Goal: Transaction & Acquisition: Download file/media

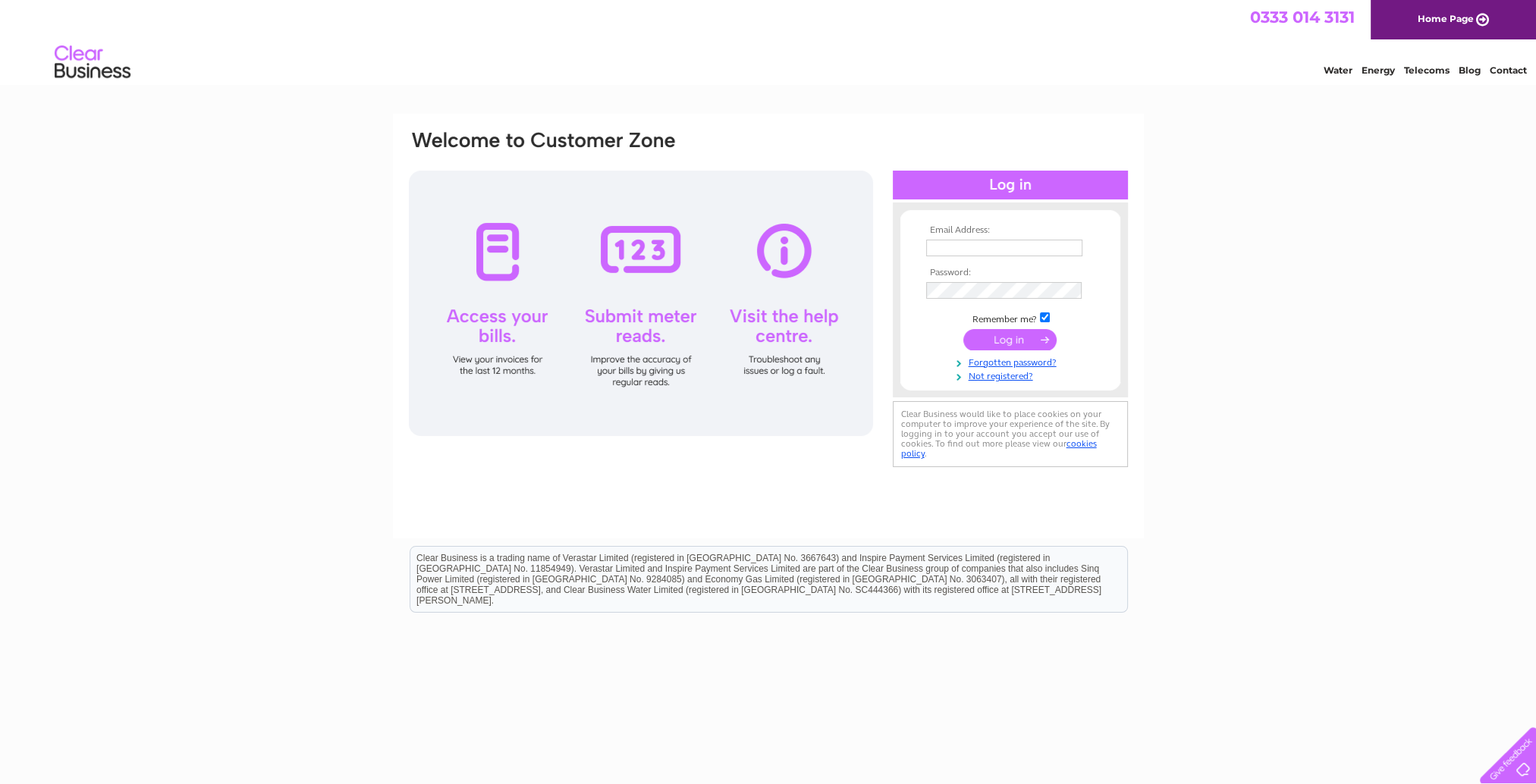
type input "[PERSON_NAME][EMAIL_ADDRESS][DOMAIN_NAME]"
click at [1020, 335] on input "submit" at bounding box center [1009, 339] width 94 height 21
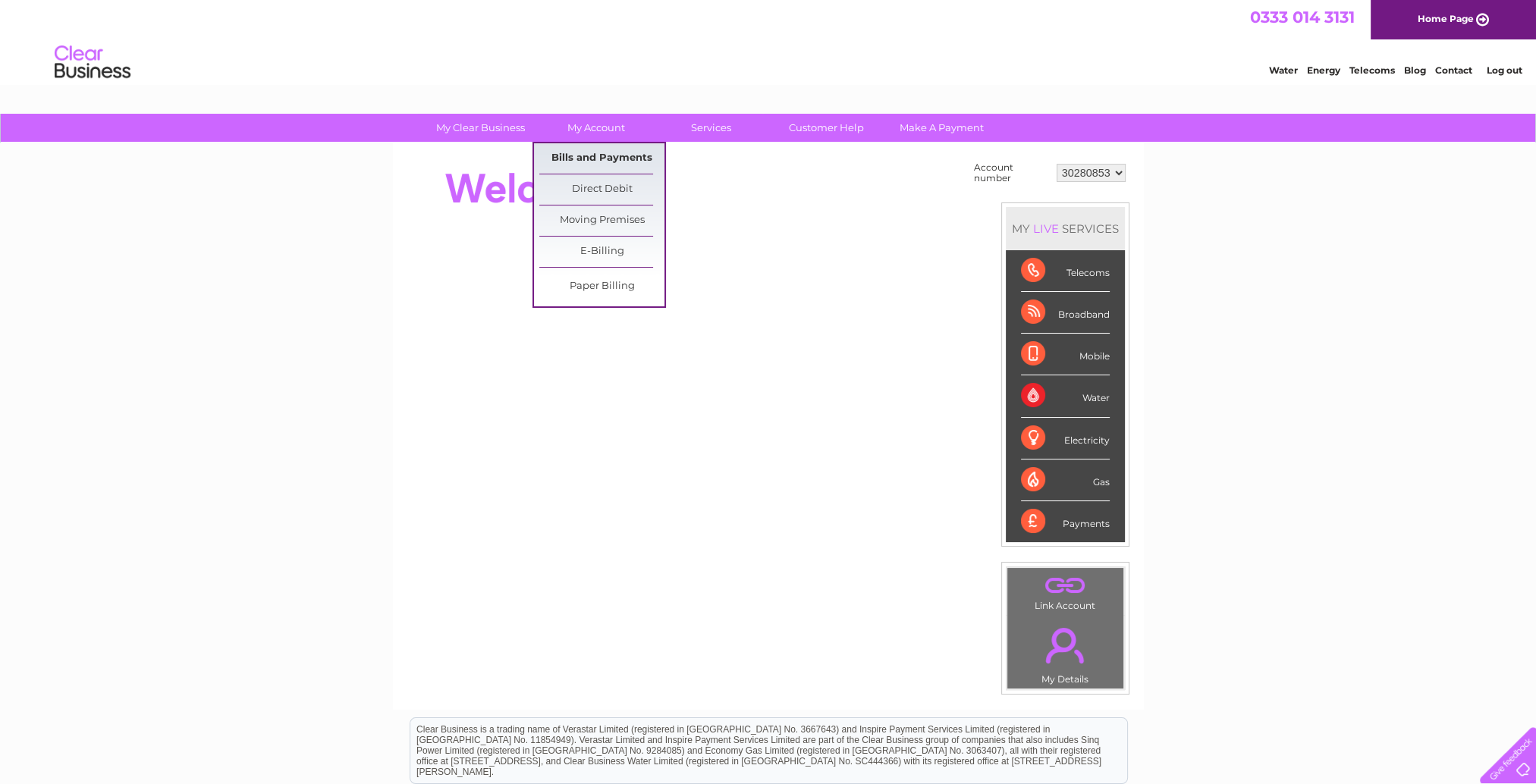
click at [611, 147] on link "Bills and Payments" at bounding box center [602, 159] width 125 height 30
click at [607, 159] on link "Bills and Payments" at bounding box center [602, 159] width 125 height 30
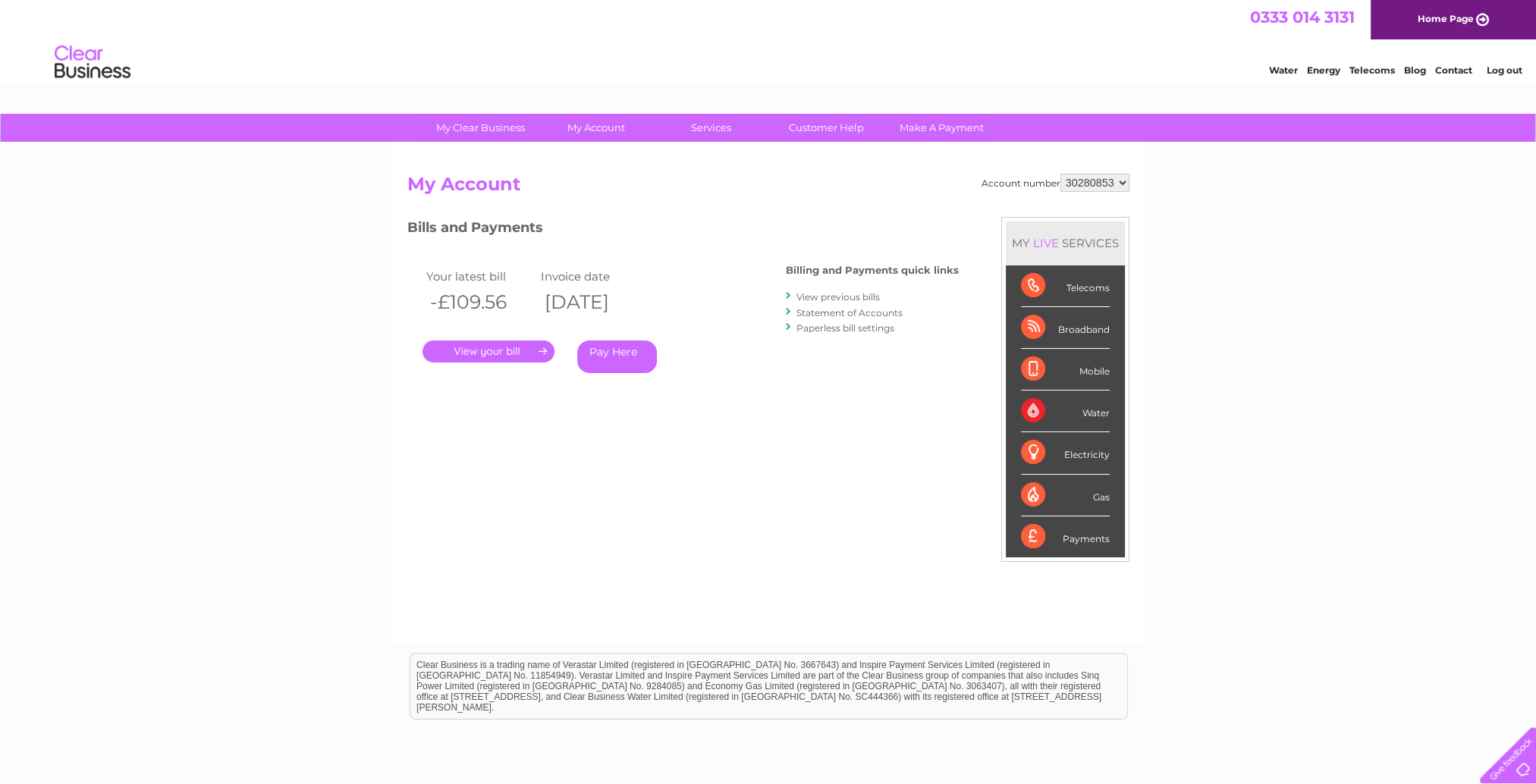
click at [510, 350] on link "." at bounding box center [489, 352] width 132 height 22
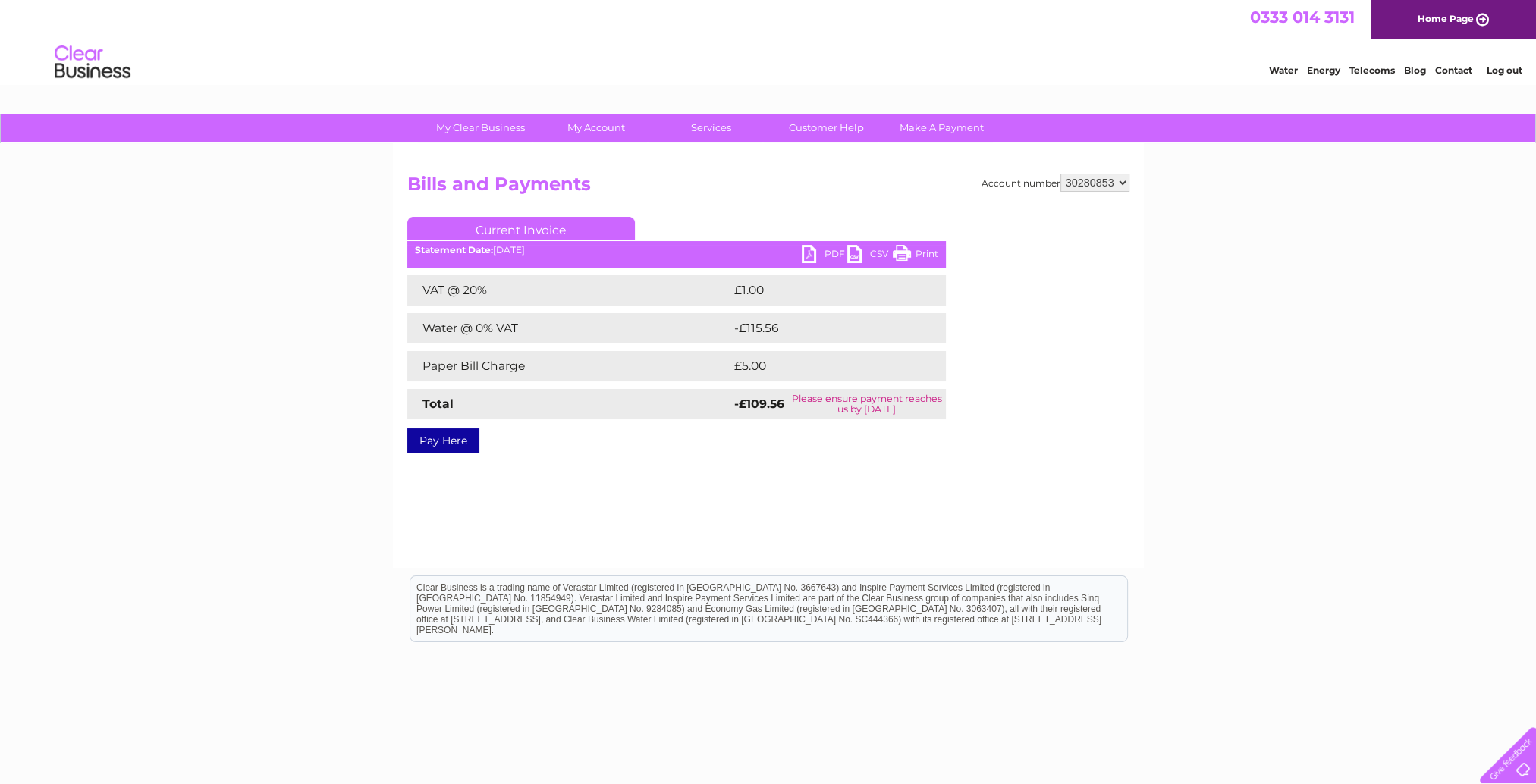
click at [808, 258] on link "PDF" at bounding box center [825, 256] width 46 height 22
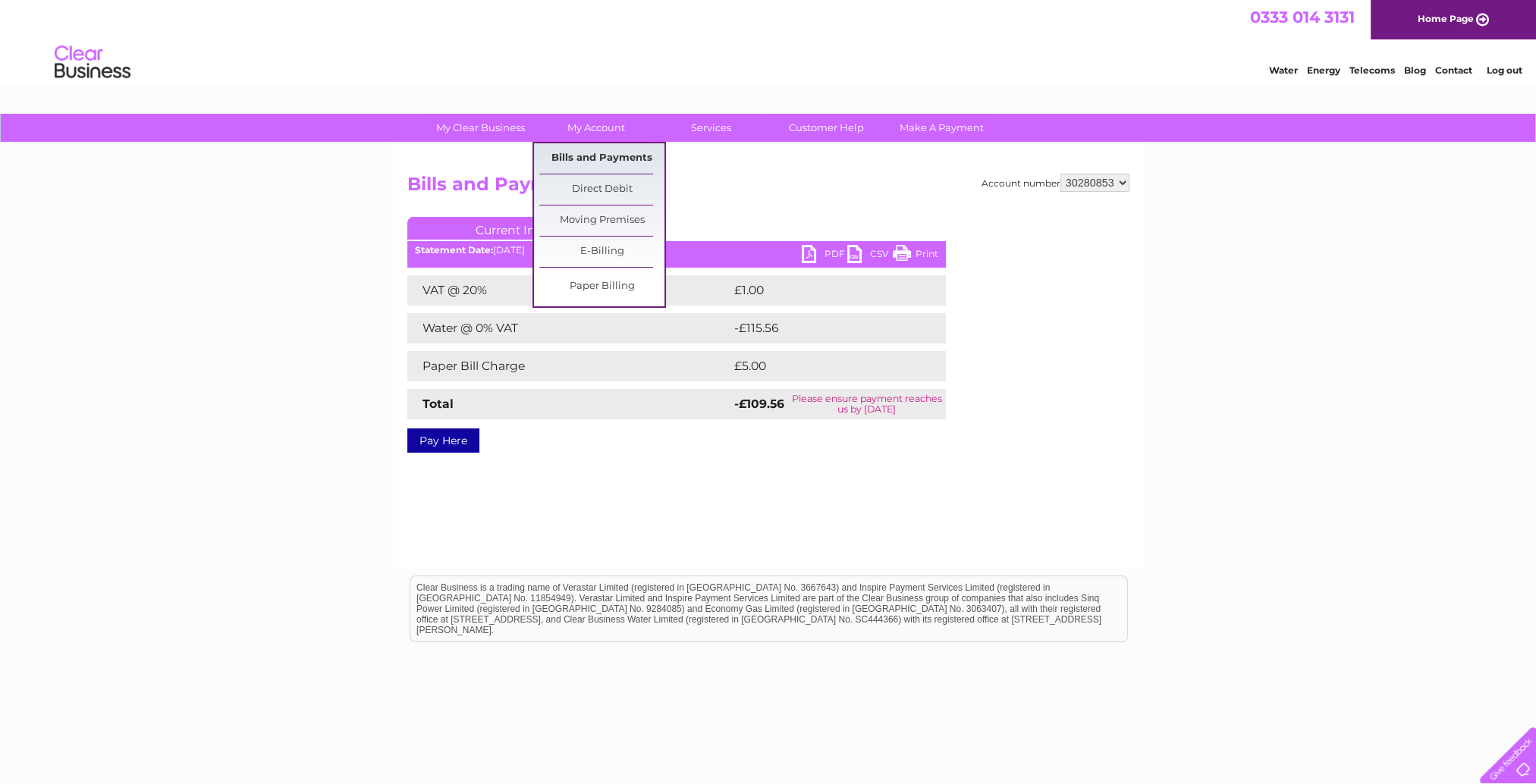
click at [598, 160] on link "Bills and Payments" at bounding box center [602, 159] width 125 height 30
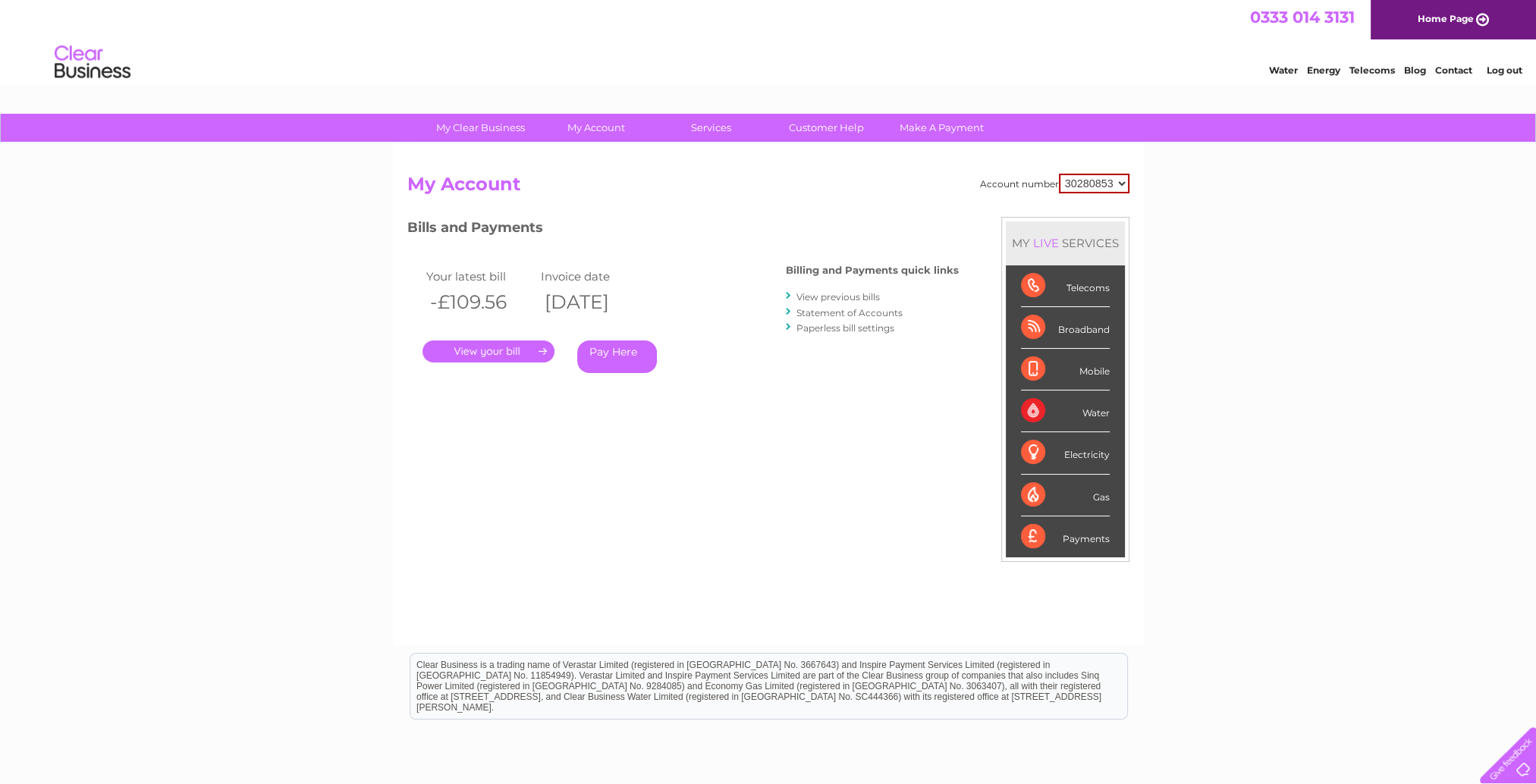
click at [866, 295] on link "View previous bills" at bounding box center [838, 296] width 84 height 11
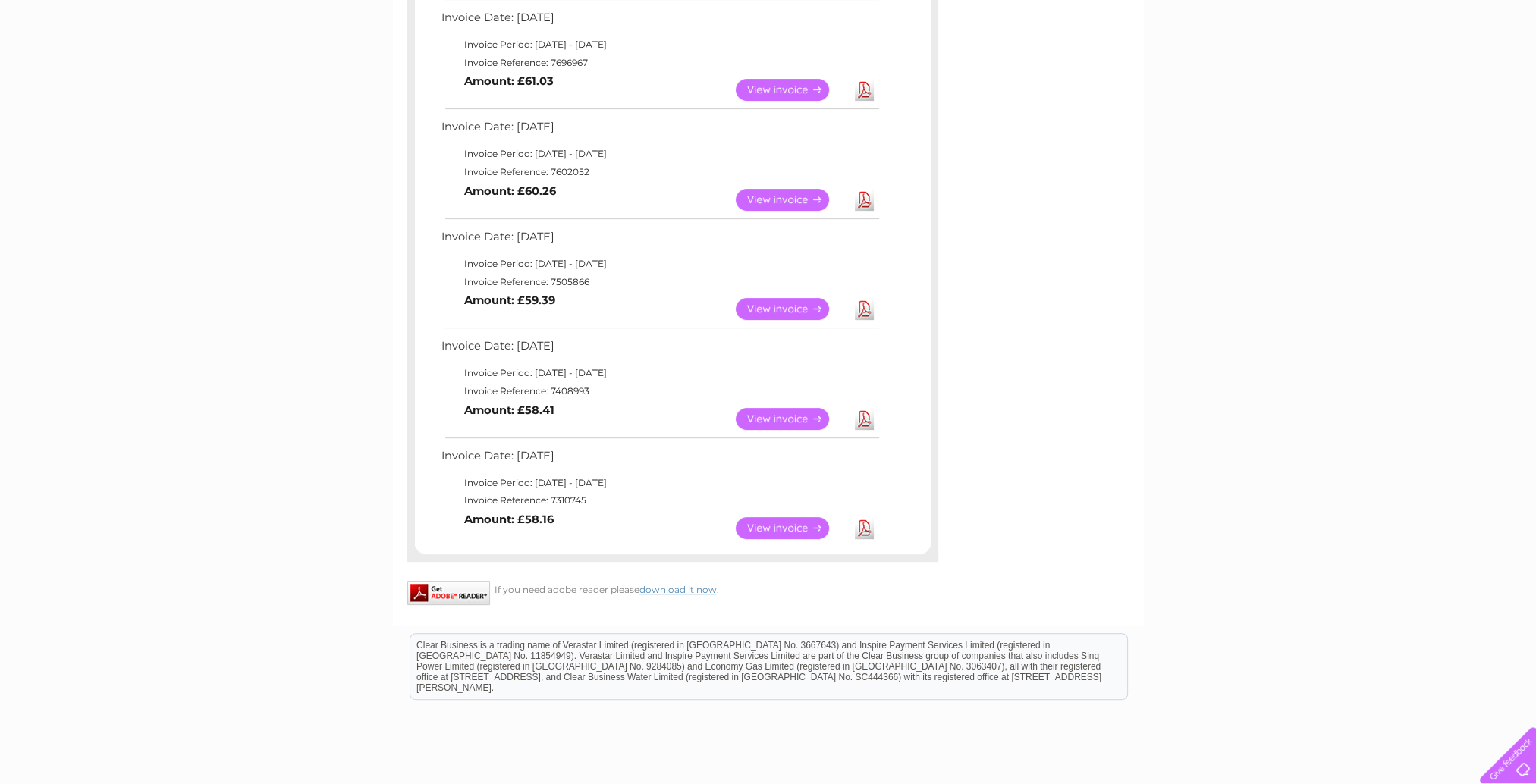
scroll to position [825, 0]
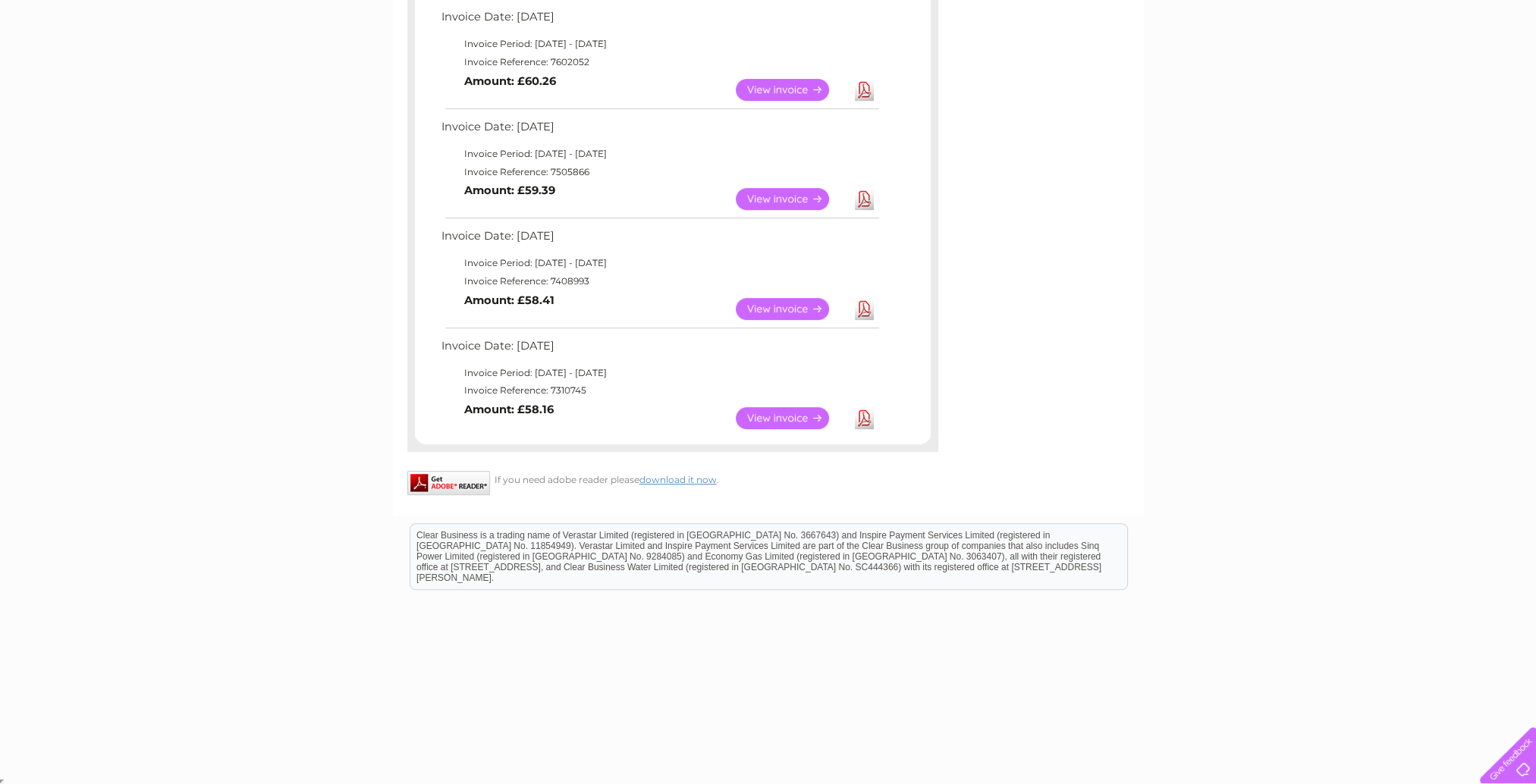
click at [571, 389] on td "Invoice Reference: 7310745" at bounding box center [660, 391] width 444 height 19
copy td "7310745"
click at [270, 588] on html "Clear Business is a trading name of Verastar Limited (registered in [GEOGRAPHIC…" at bounding box center [768, 564] width 1536 height 97
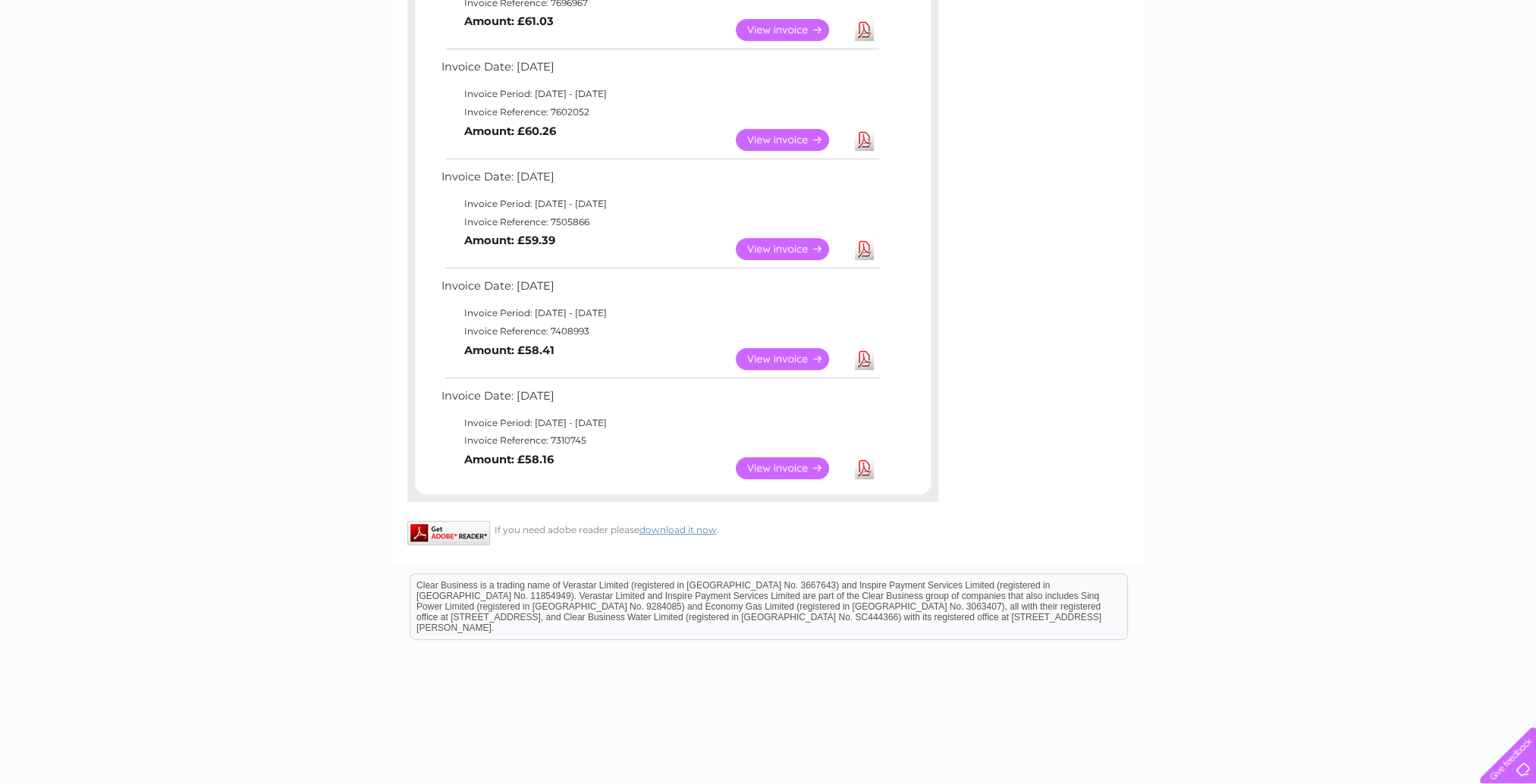
scroll to position [749, 0]
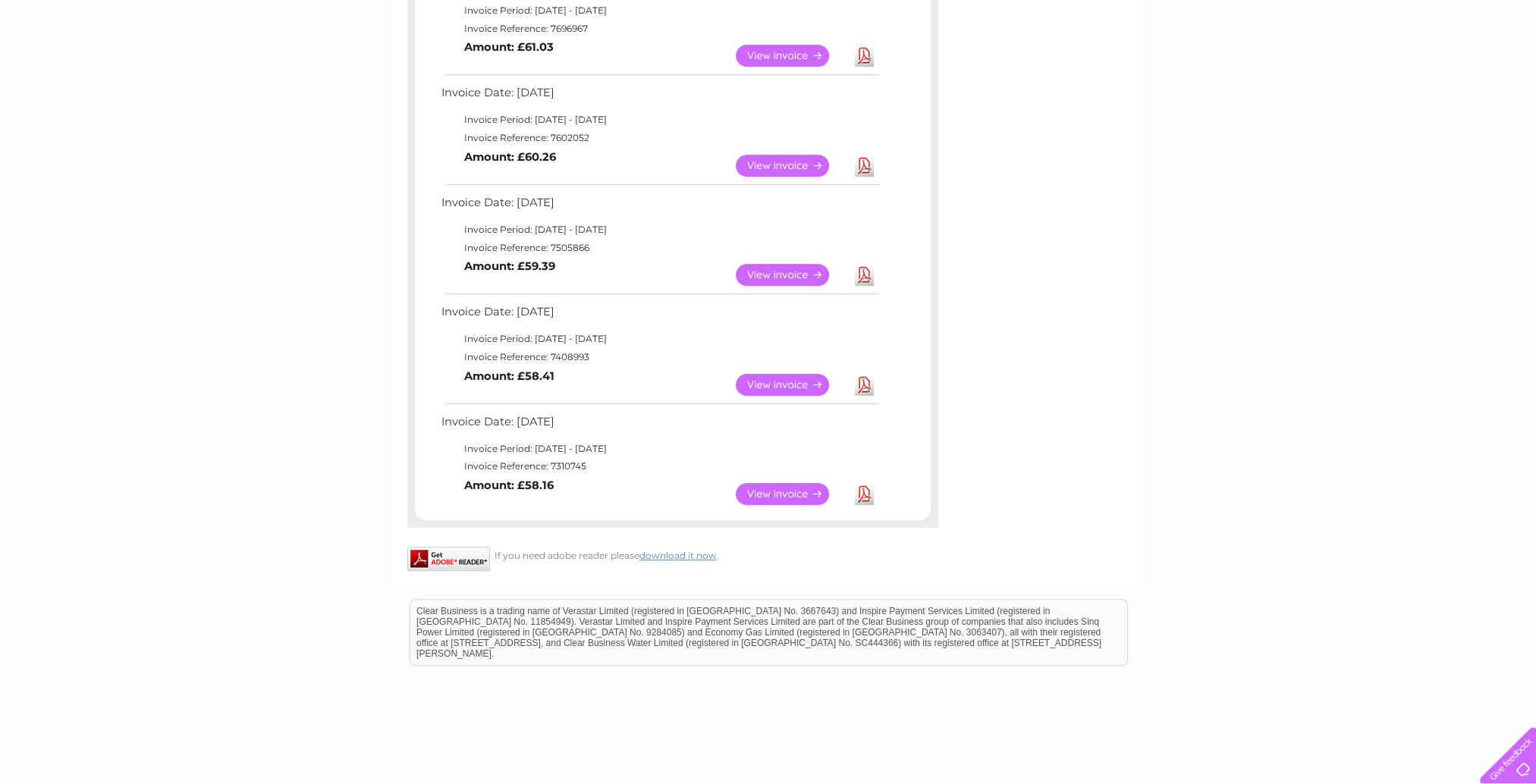
click at [573, 464] on td "Invoice Reference: 7310745" at bounding box center [660, 467] width 444 height 19
click at [868, 497] on link "Download" at bounding box center [864, 494] width 19 height 22
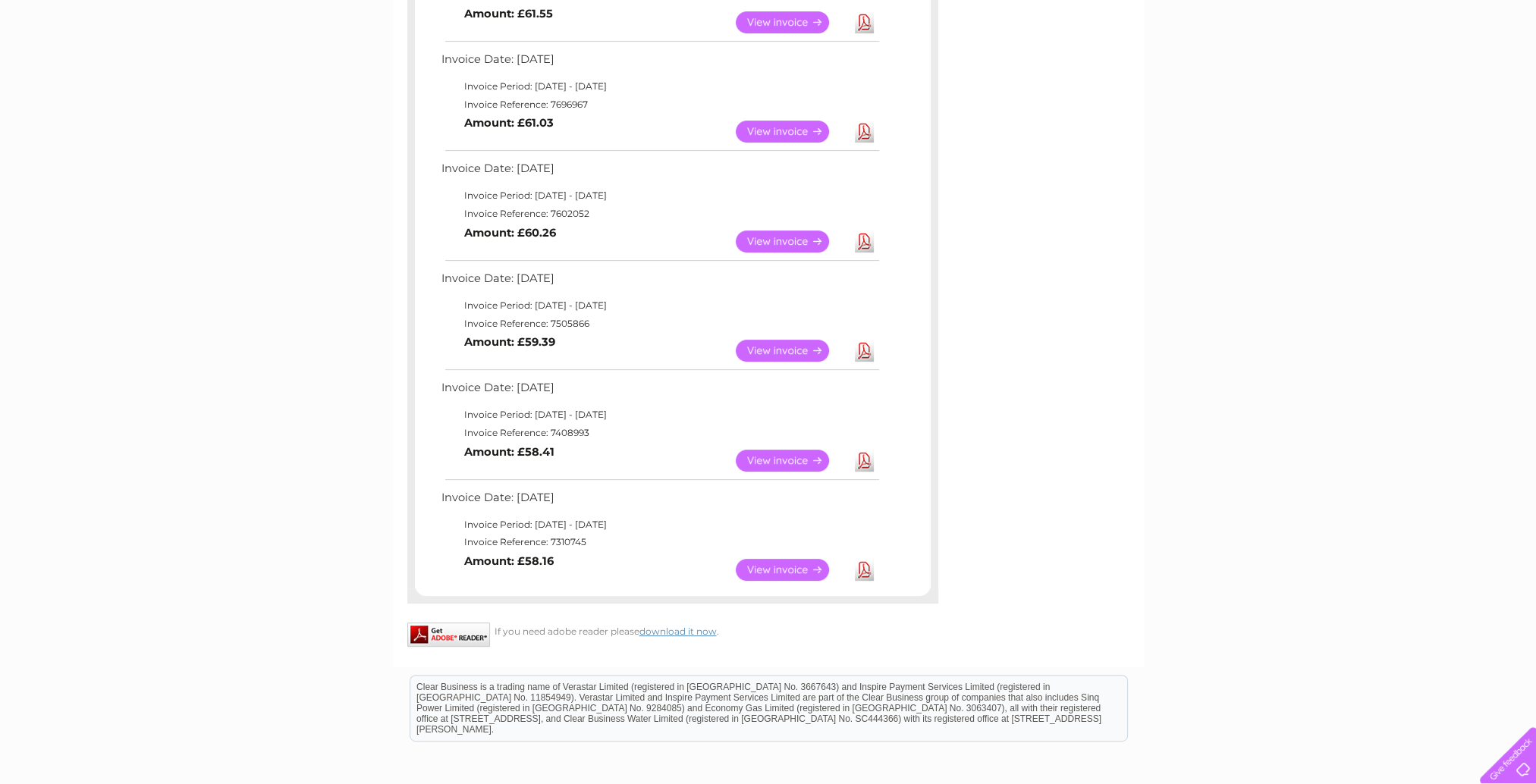
click at [871, 462] on link "Download" at bounding box center [864, 461] width 19 height 22
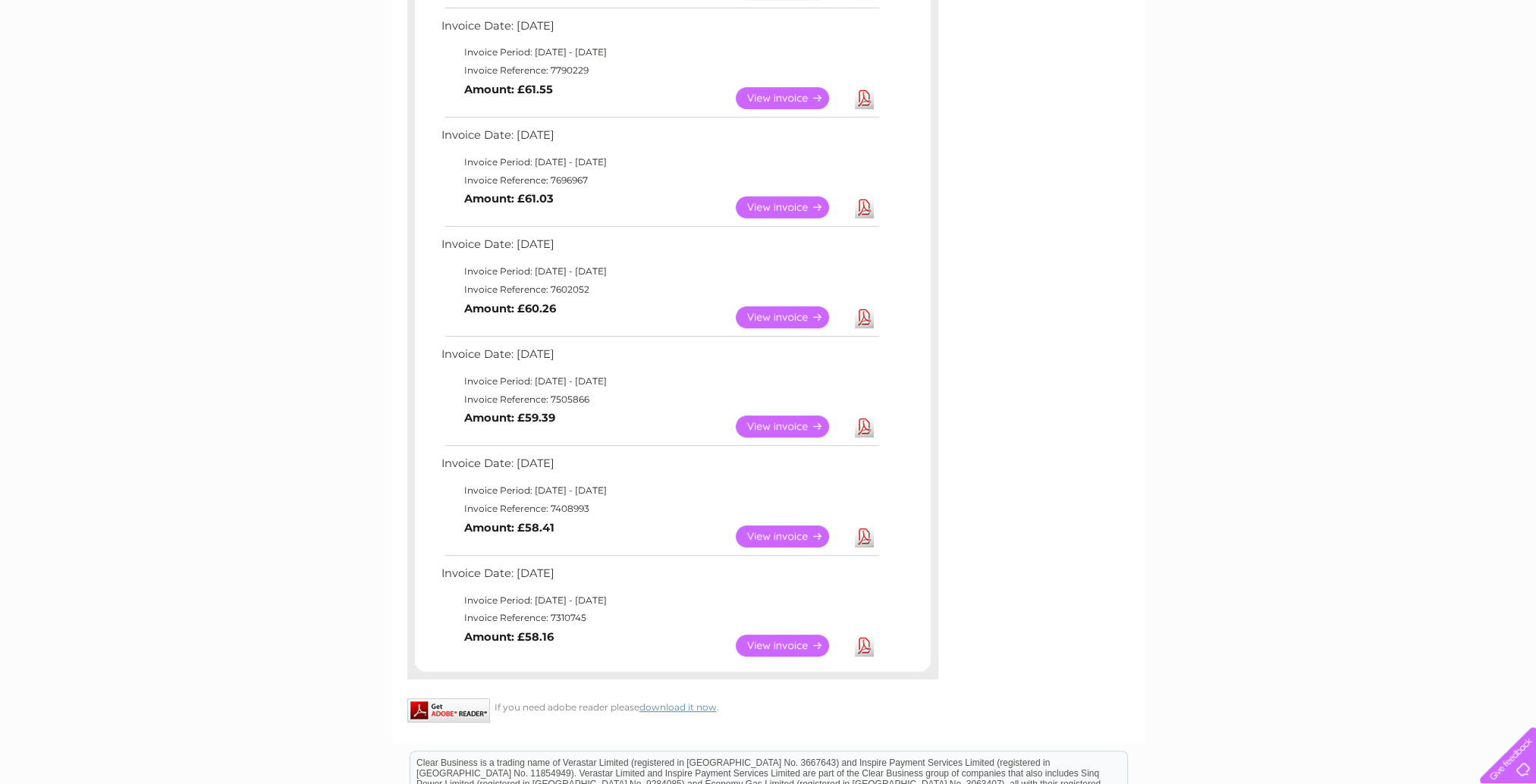
click at [768, 432] on link "View" at bounding box center [792, 427] width 111 height 22
click at [873, 426] on td "Download" at bounding box center [863, 426] width 26 height 30
click at [868, 428] on link "Download" at bounding box center [864, 427] width 19 height 22
drag, startPoint x: 865, startPoint y: 311, endPoint x: 962, endPoint y: 317, distance: 97.2
click at [865, 311] on link "Download" at bounding box center [864, 317] width 19 height 22
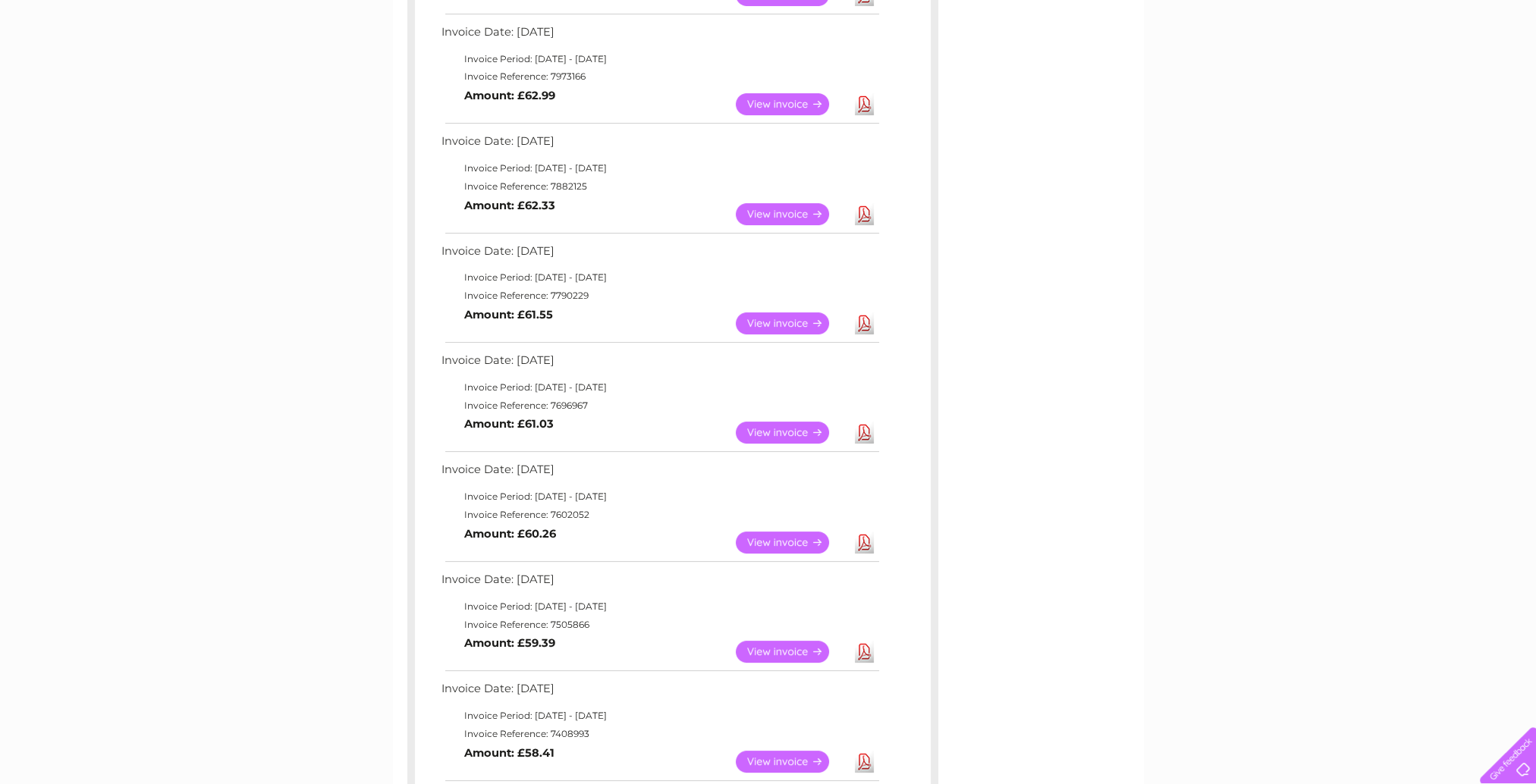
scroll to position [370, 0]
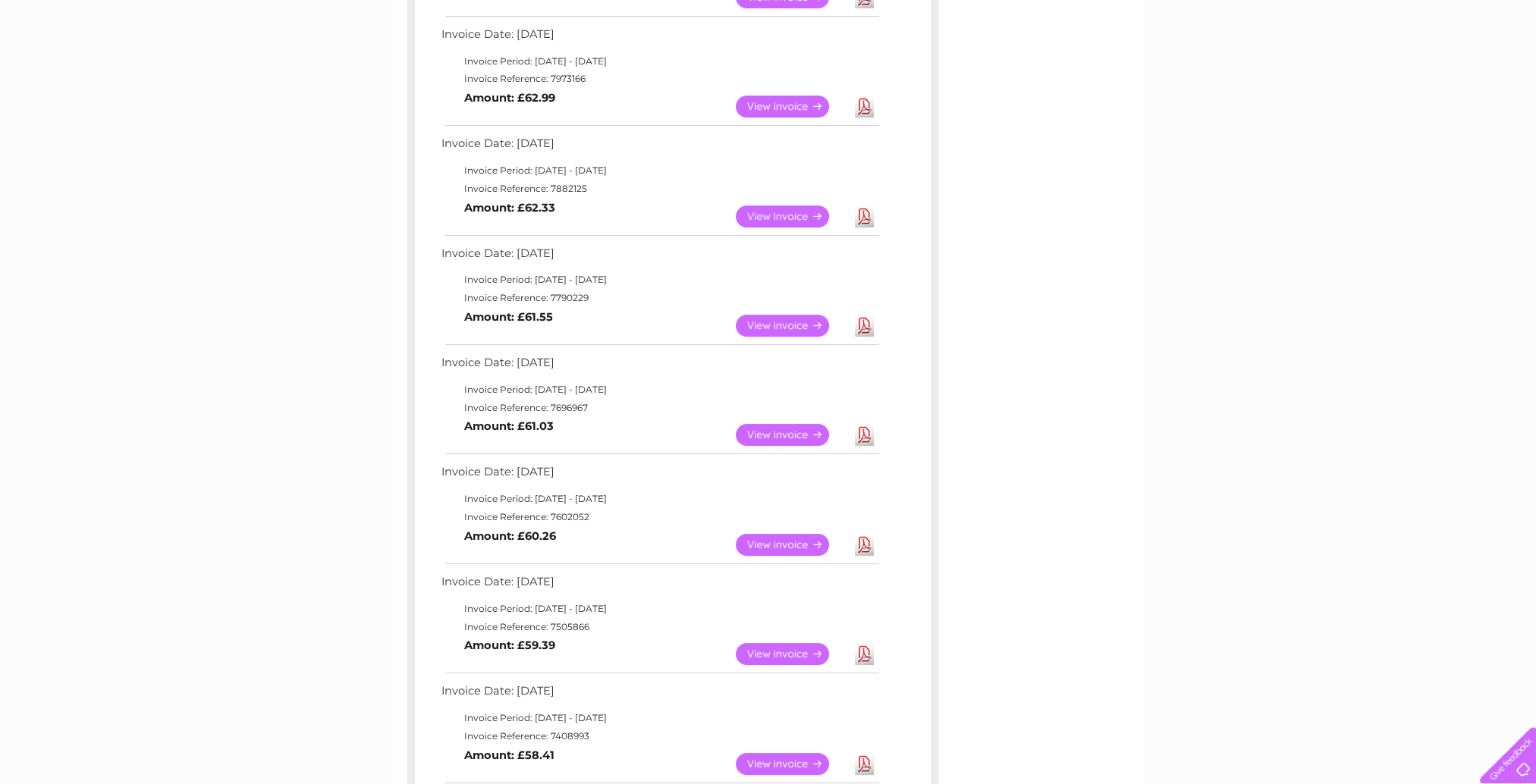
click at [869, 435] on link "Download" at bounding box center [864, 435] width 19 height 22
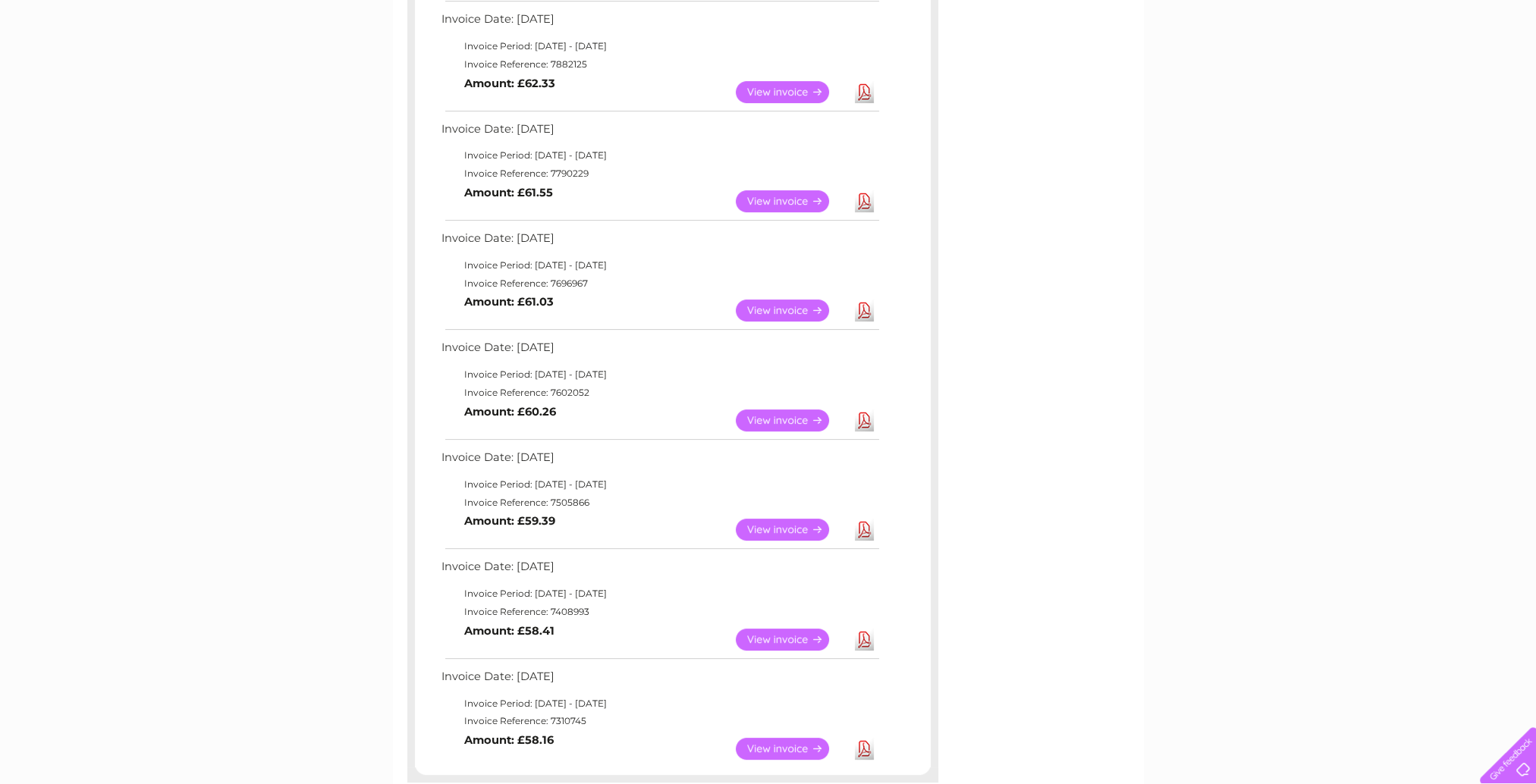
scroll to position [597, 0]
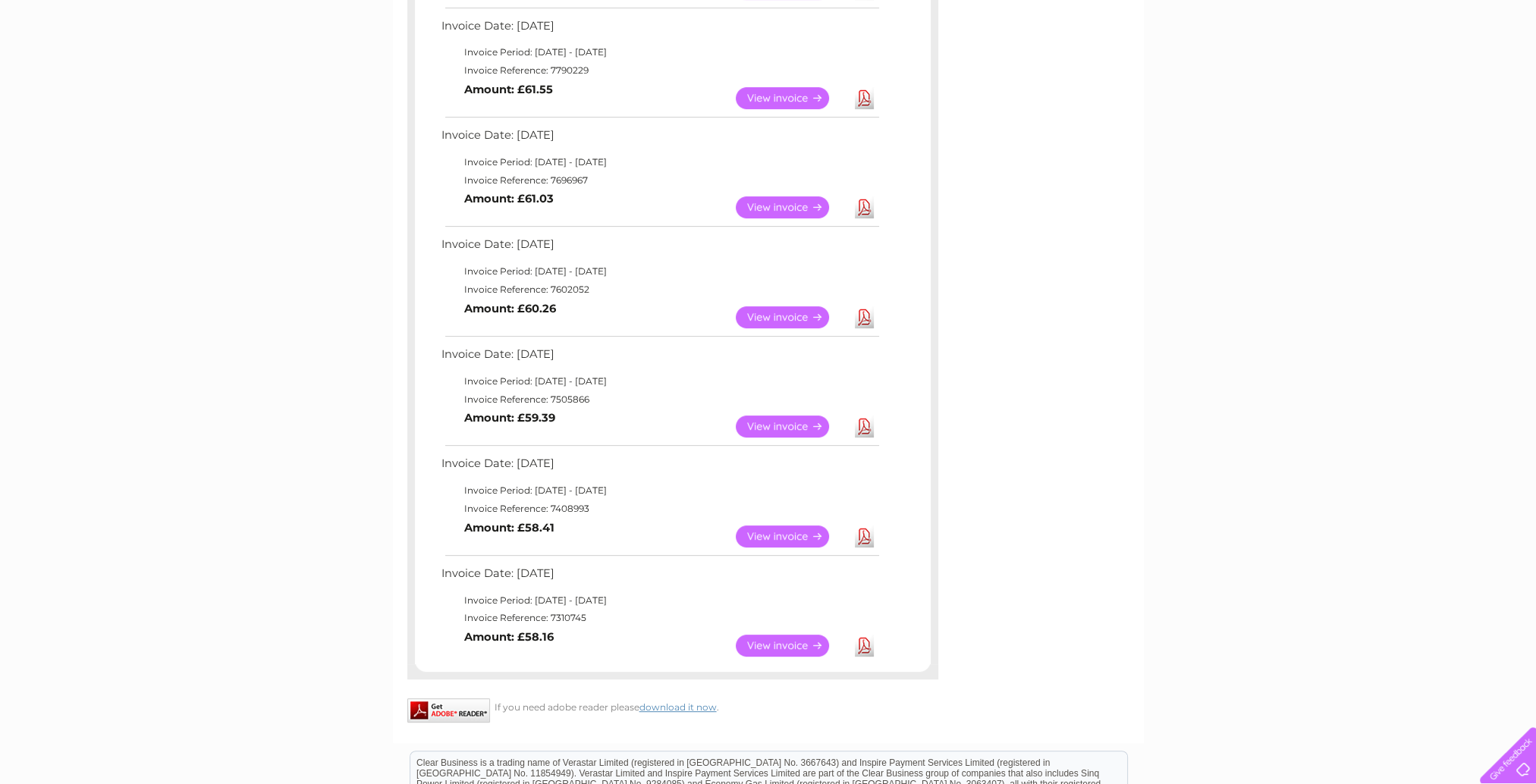
click at [871, 87] on link "Download" at bounding box center [864, 98] width 19 height 22
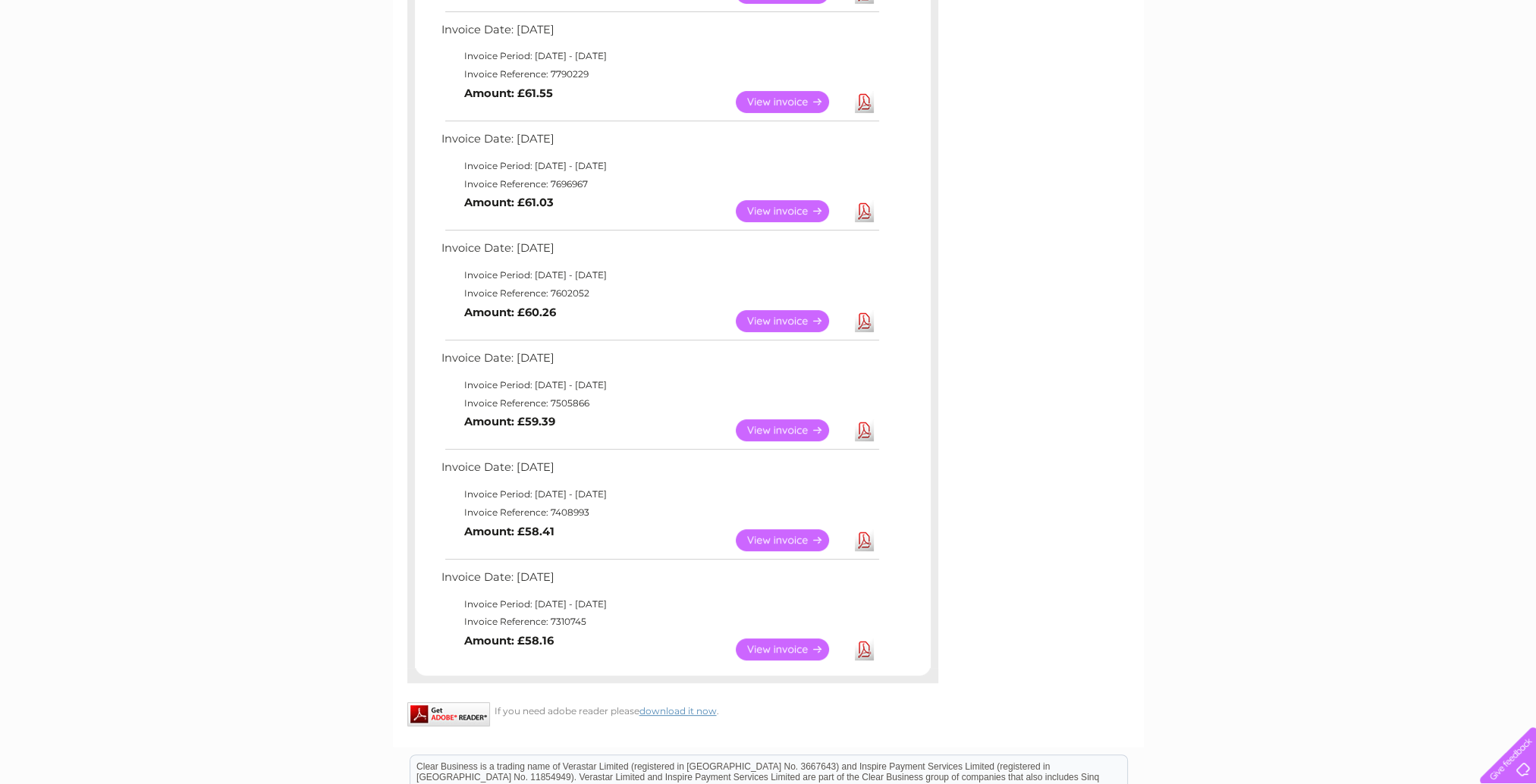
scroll to position [522, 0]
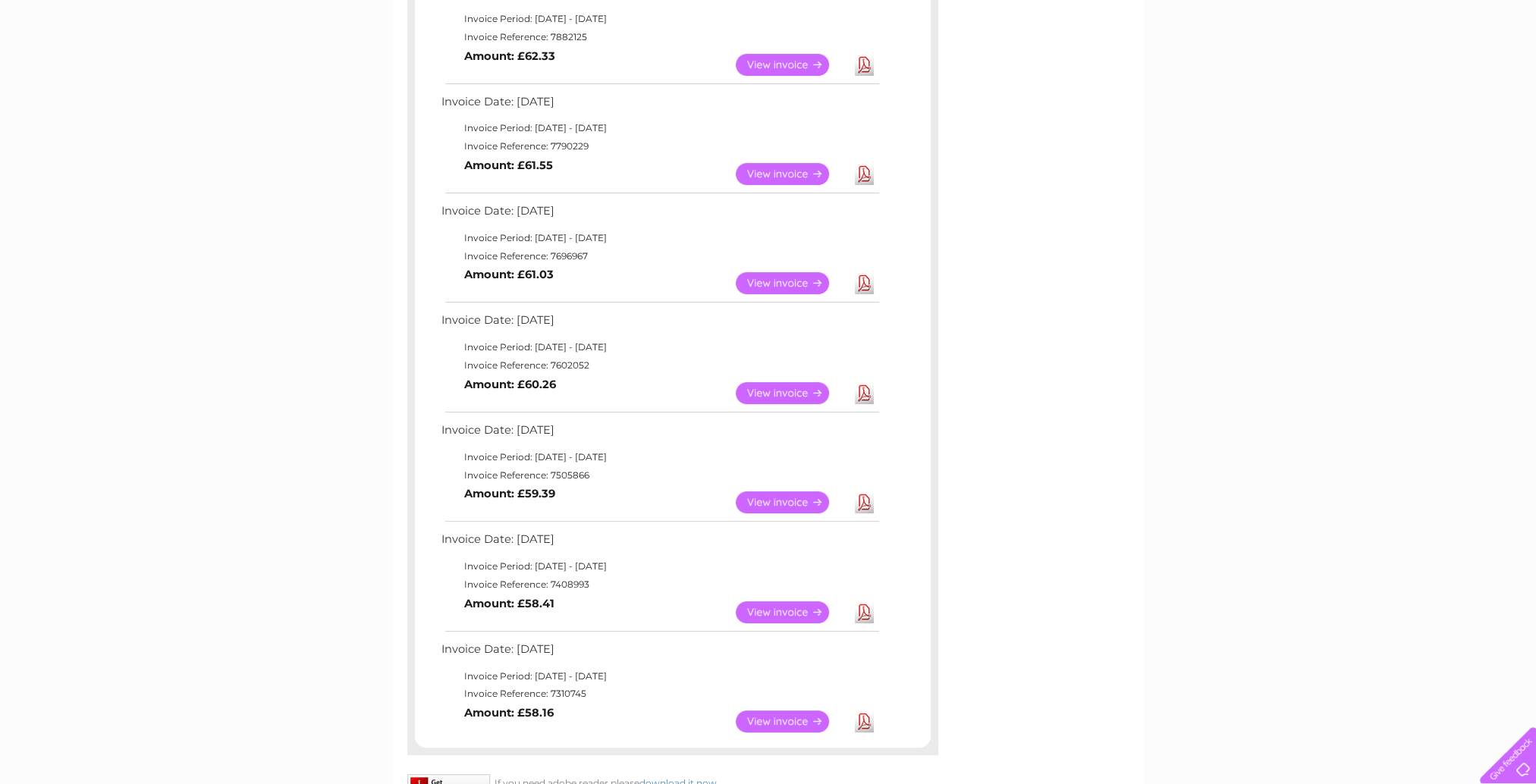
click at [868, 63] on link "Download" at bounding box center [864, 65] width 19 height 22
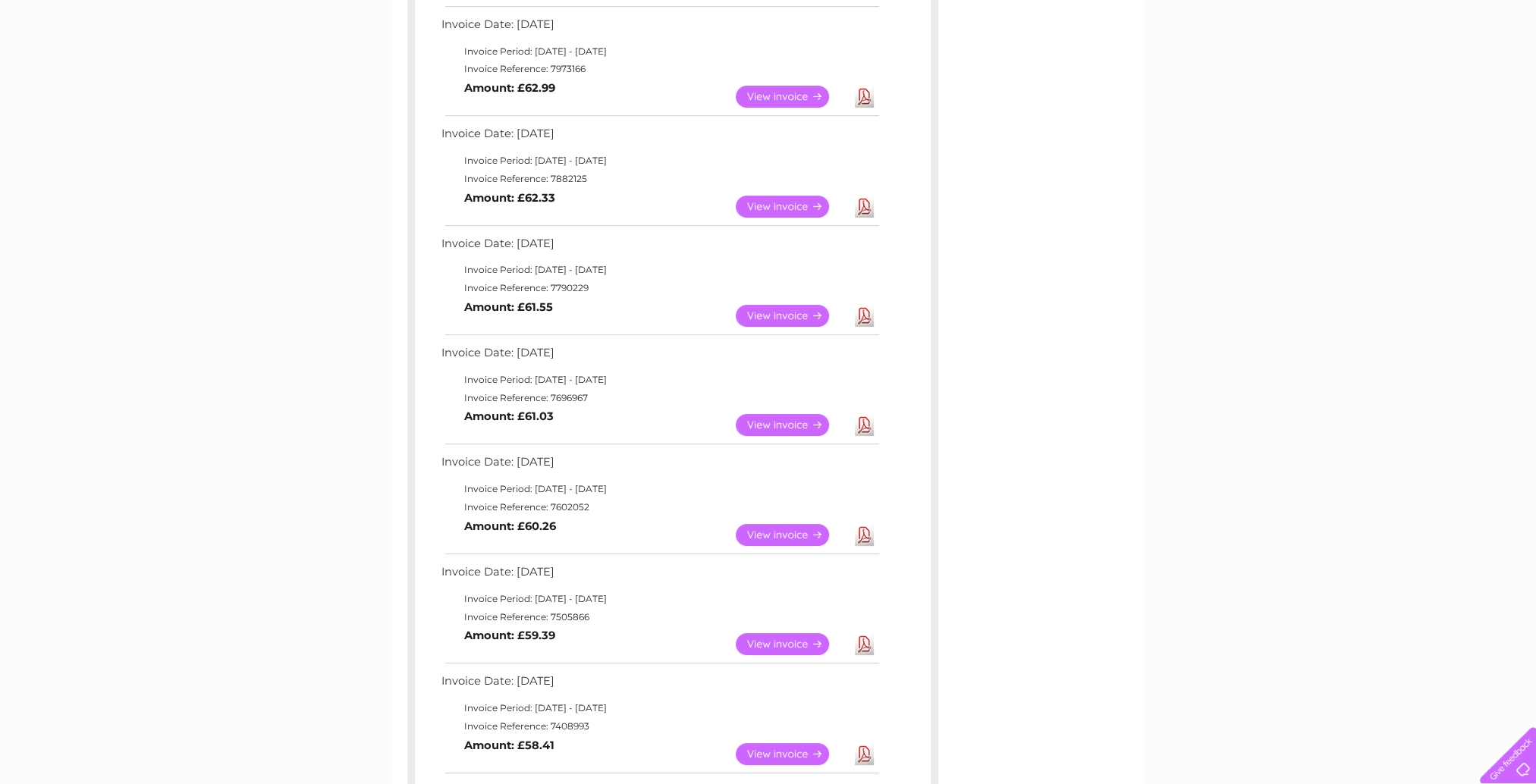
scroll to position [370, 0]
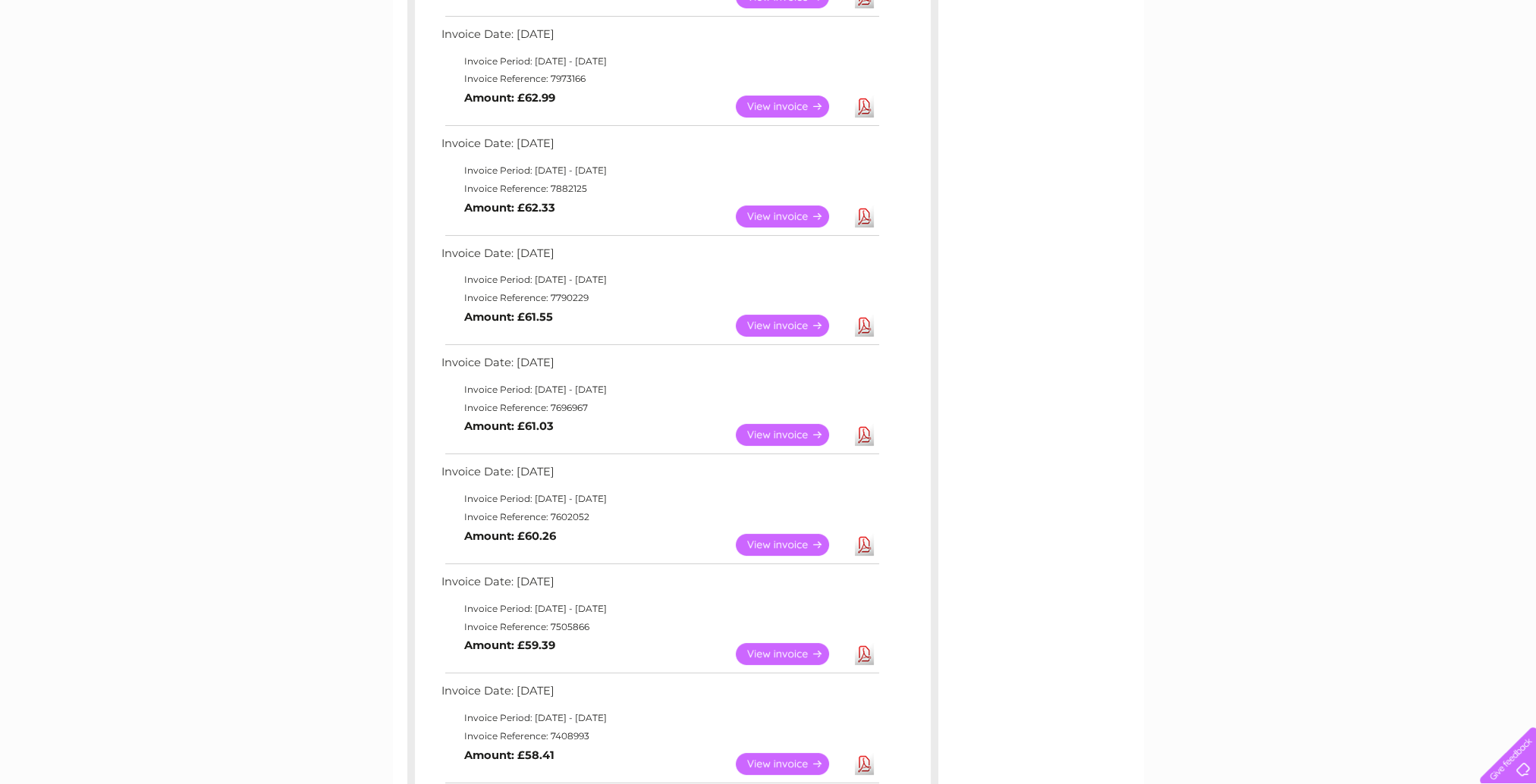
click at [863, 106] on link "Download" at bounding box center [864, 106] width 19 height 22
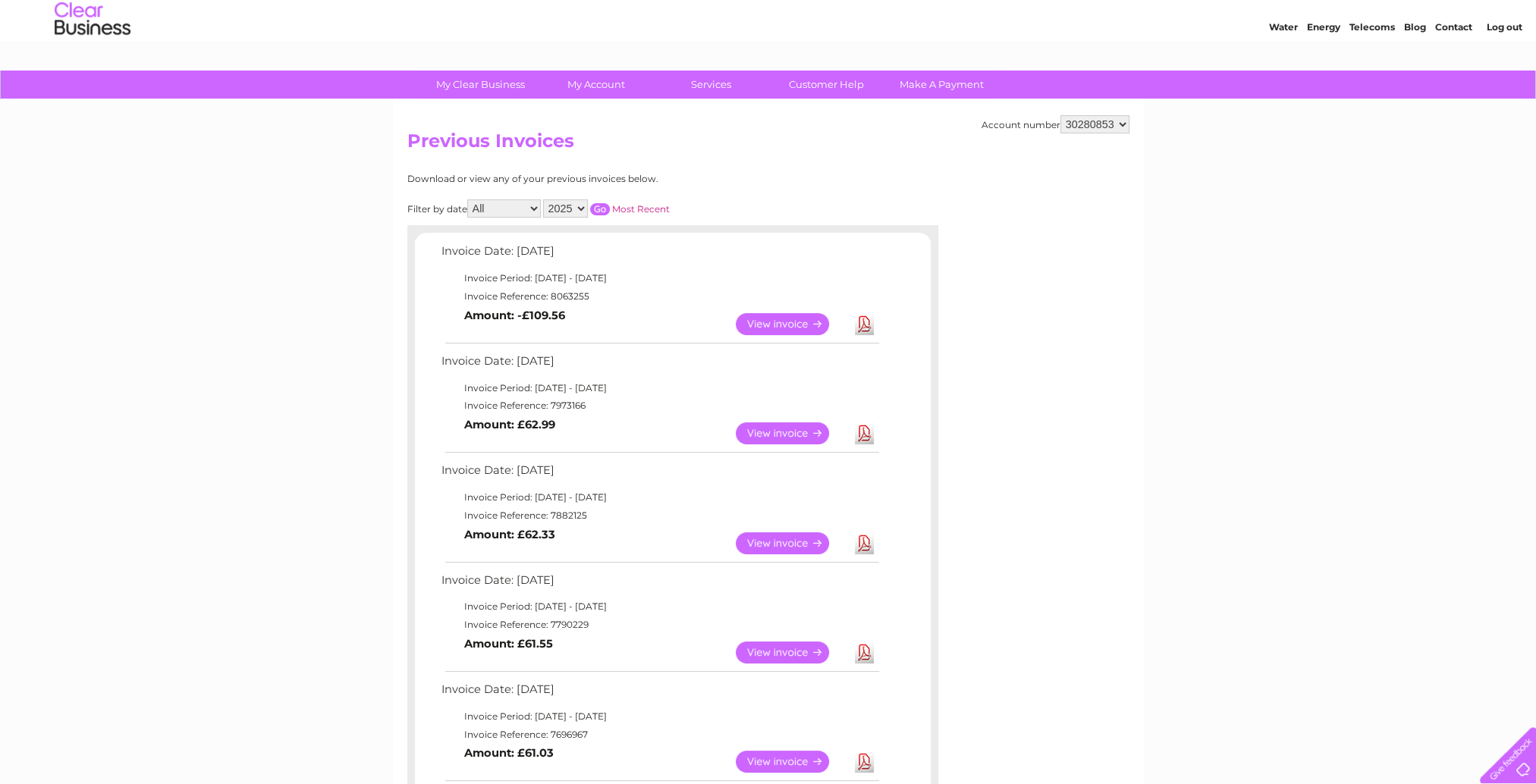
scroll to position [0, 0]
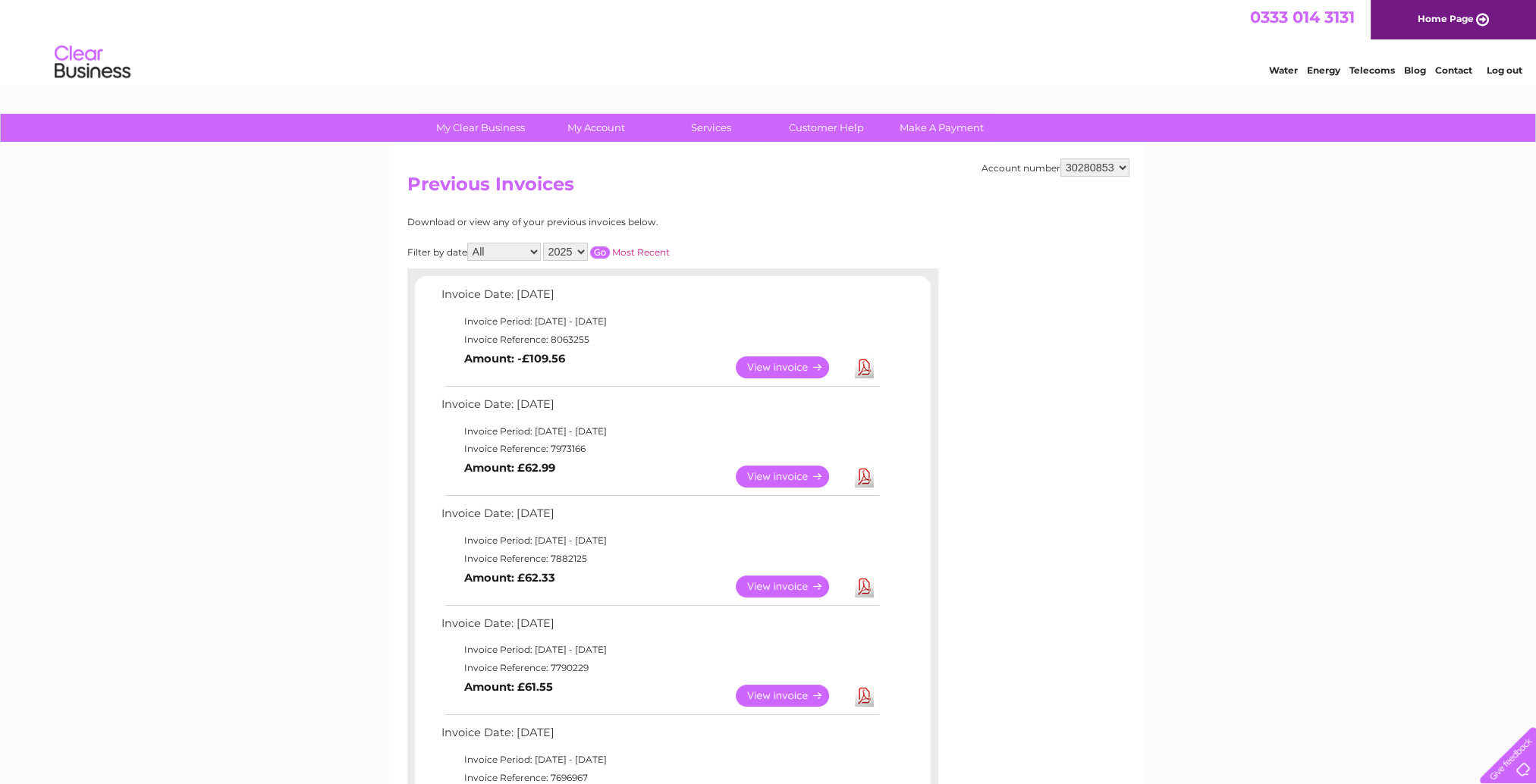
click at [578, 251] on select "2025 2024 2023" at bounding box center [565, 252] width 45 height 19
click at [544, 243] on select "2025 2024 2023" at bounding box center [565, 252] width 45 height 19
click at [603, 251] on input "button" at bounding box center [599, 252] width 19 height 12
click at [571, 255] on select "2025 2024 2023" at bounding box center [565, 252] width 45 height 19
click at [544, 243] on select "2025 2024 2023" at bounding box center [565, 252] width 45 height 19
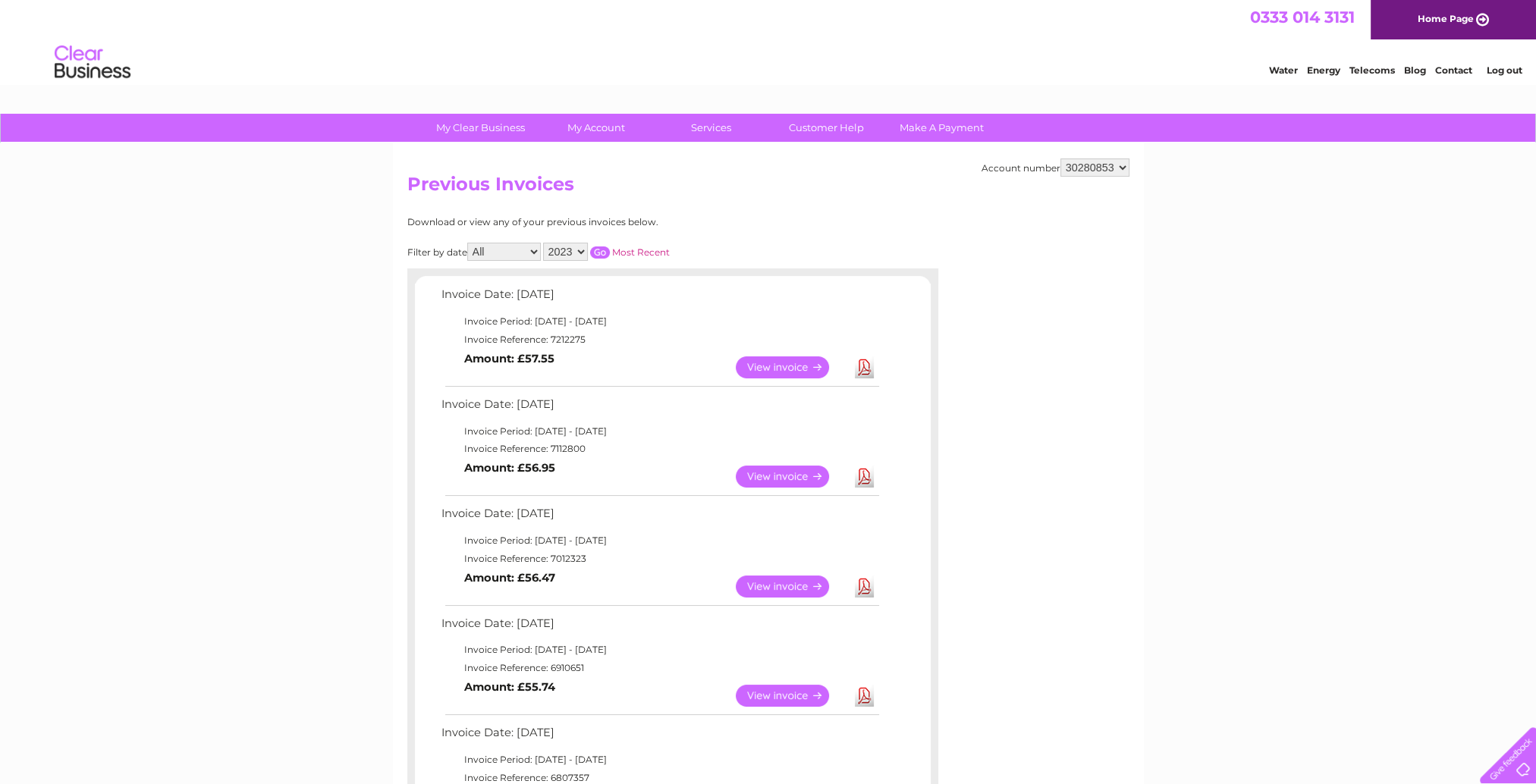
click at [607, 251] on input "button" at bounding box center [599, 252] width 19 height 12
click at [573, 251] on select "2025 2024 2023" at bounding box center [565, 252] width 45 height 19
click at [544, 243] on select "2025 2024 2023" at bounding box center [565, 252] width 45 height 19
click at [592, 253] on input "button" at bounding box center [599, 252] width 19 height 12
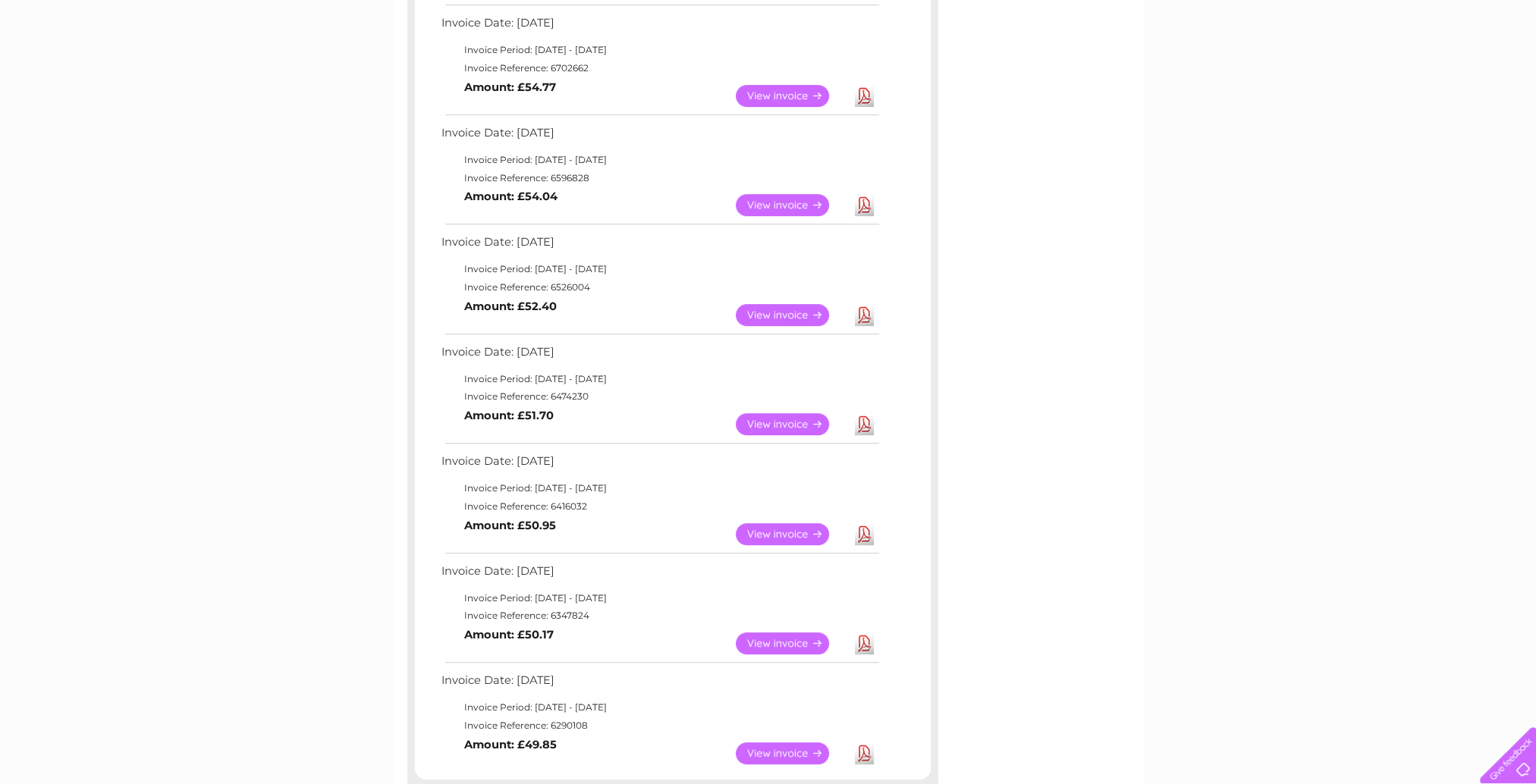
scroll to position [910, 0]
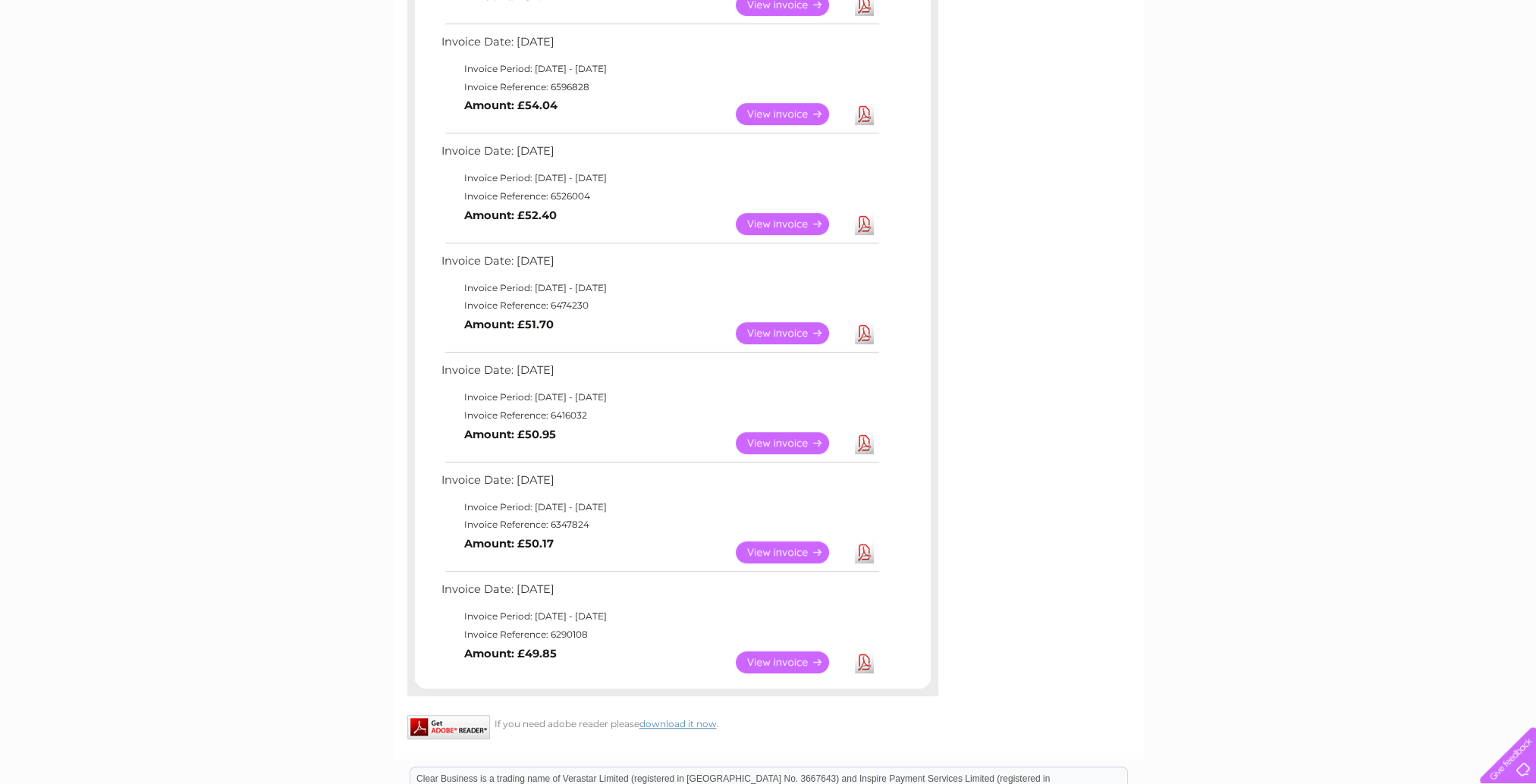
click at [571, 633] on td "Invoice Reference: 6290108" at bounding box center [660, 635] width 444 height 19
copy td "6290108"
click at [181, 478] on div "My Clear Business Login Details My Details My Preferences Link Account My Accou…" at bounding box center [768, 111] width 1536 height 1815
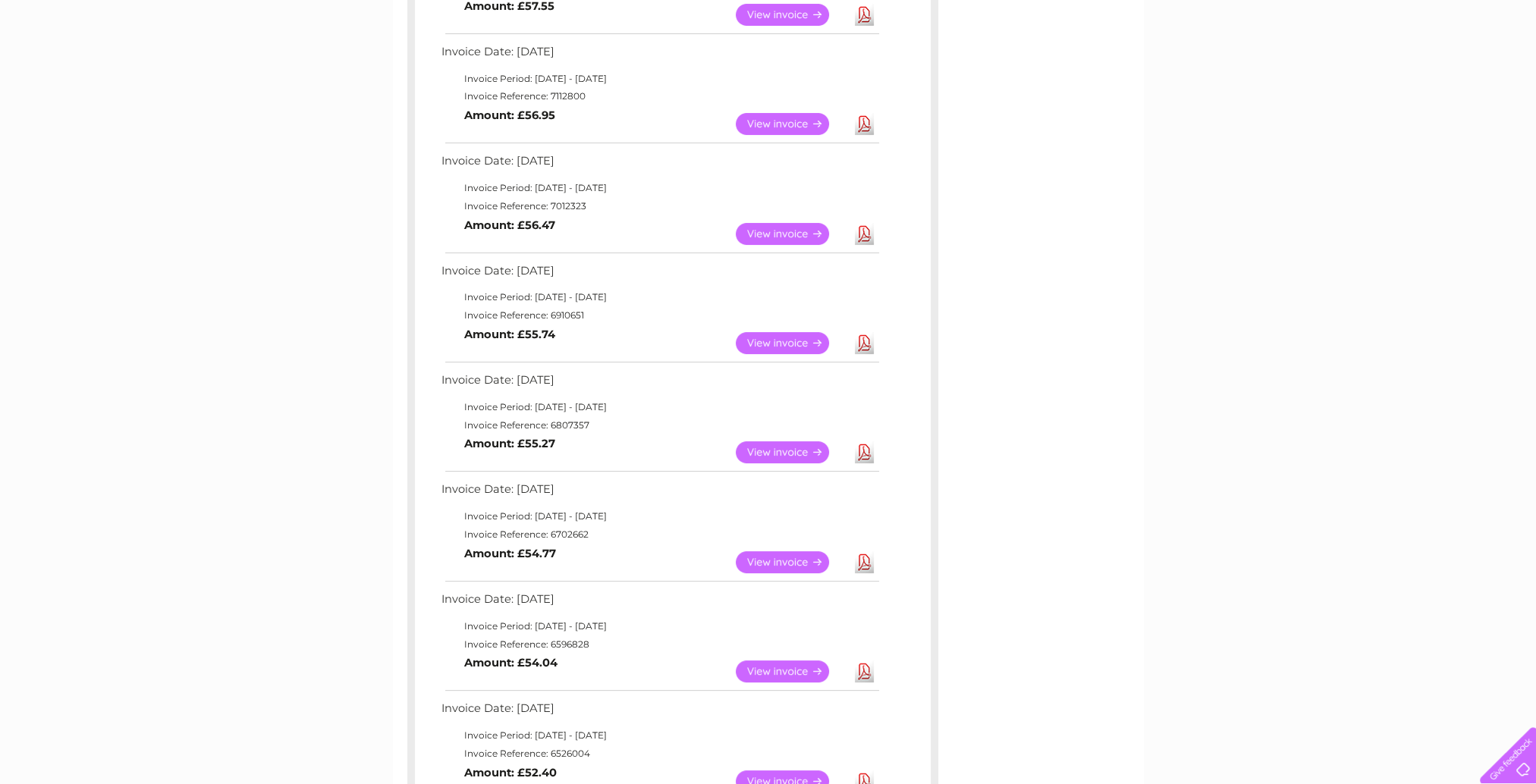
scroll to position [152, 0]
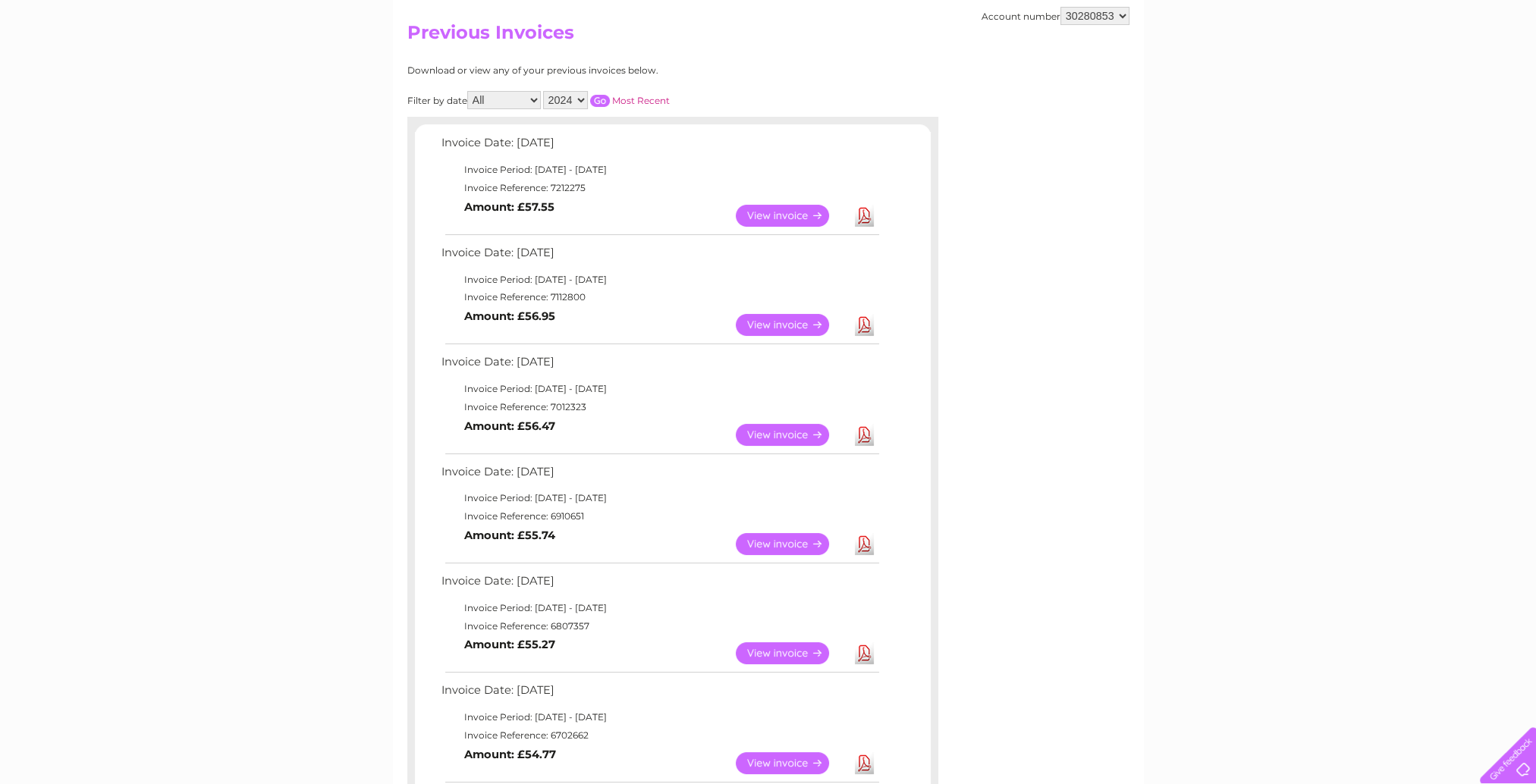
click at [567, 101] on select "2025 2024 2023" at bounding box center [565, 100] width 45 height 19
select select "2023"
click at [544, 91] on select "2025 2024 2023" at bounding box center [565, 100] width 45 height 19
click at [604, 101] on input "button" at bounding box center [599, 100] width 19 height 12
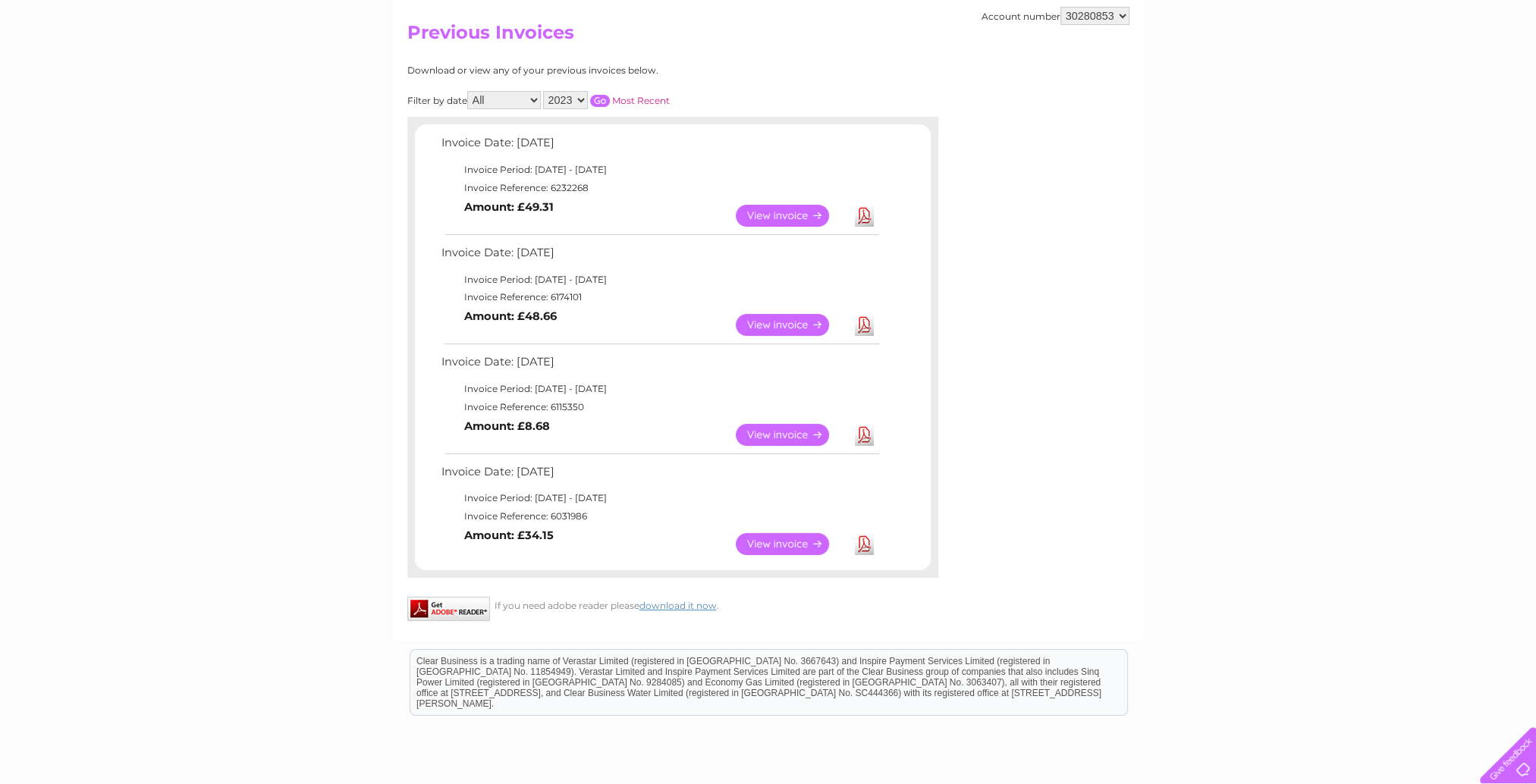
scroll to position [0, 0]
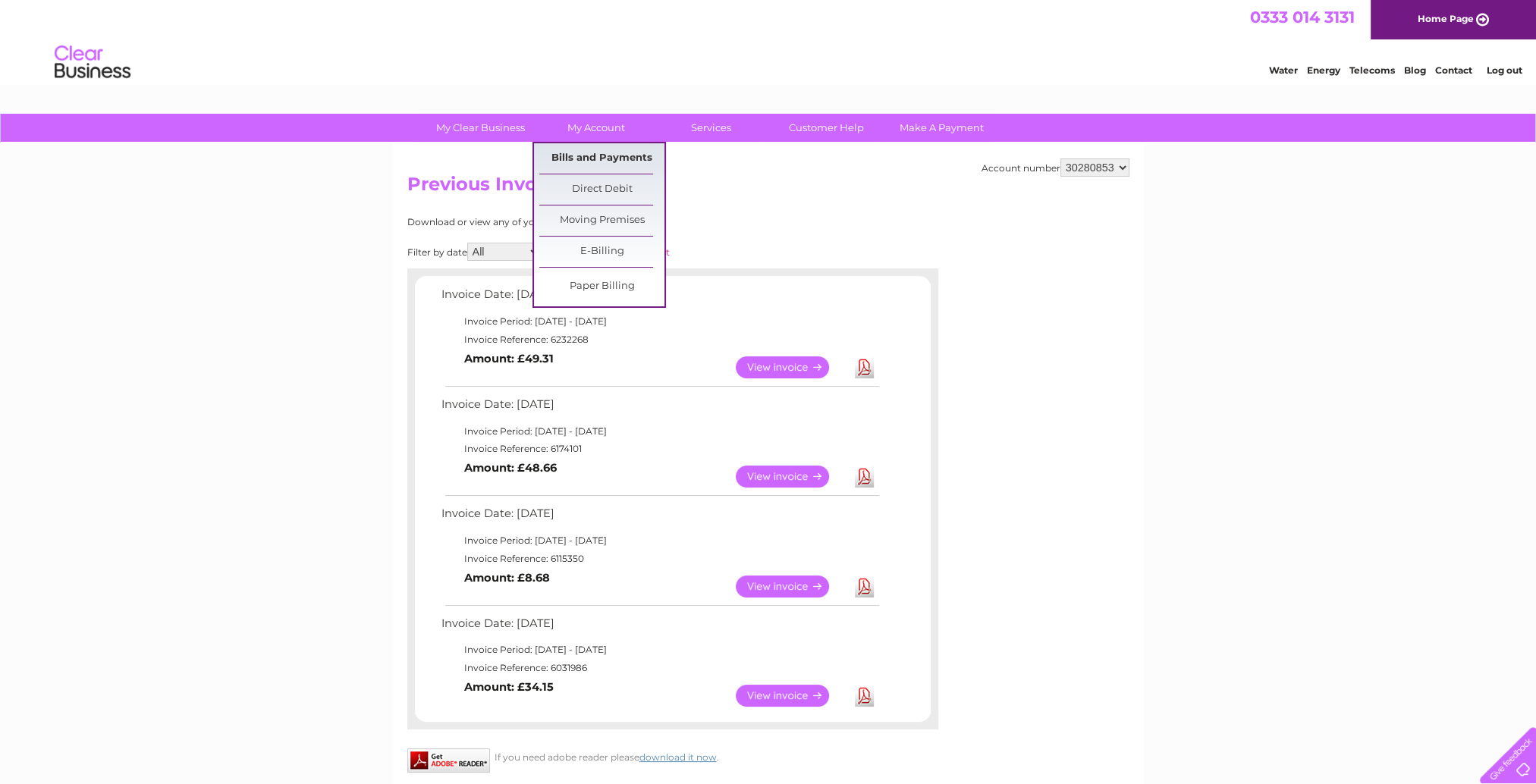
click at [607, 150] on link "Bills and Payments" at bounding box center [602, 159] width 125 height 30
click at [582, 120] on link "My Account" at bounding box center [596, 127] width 125 height 28
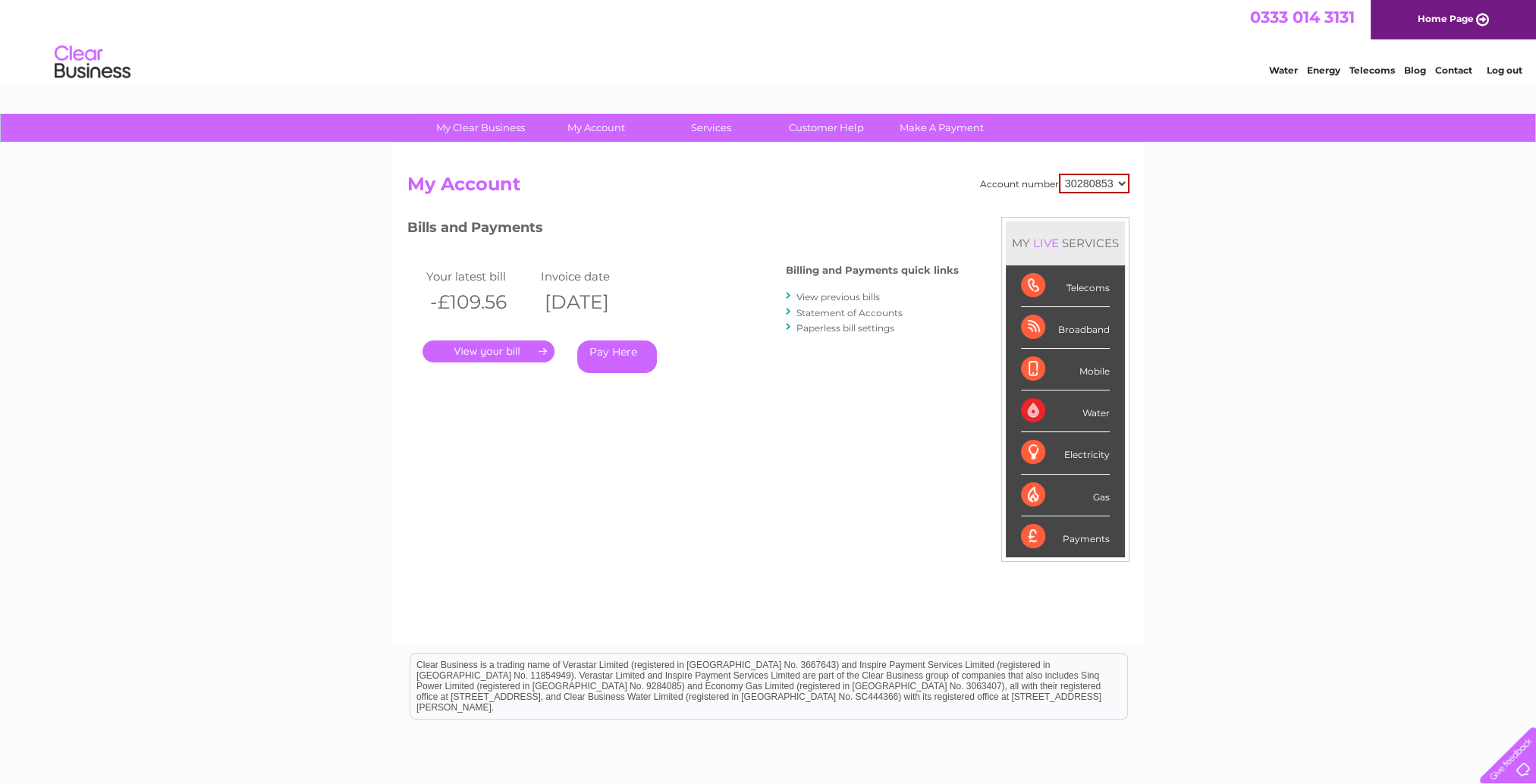
click at [888, 392] on div "Bills and Payments Billing and Payments quick links View previous bills Stateme…" at bounding box center [683, 305] width 551 height 178
click at [836, 311] on link "Statement of Accounts" at bounding box center [850, 312] width 106 height 11
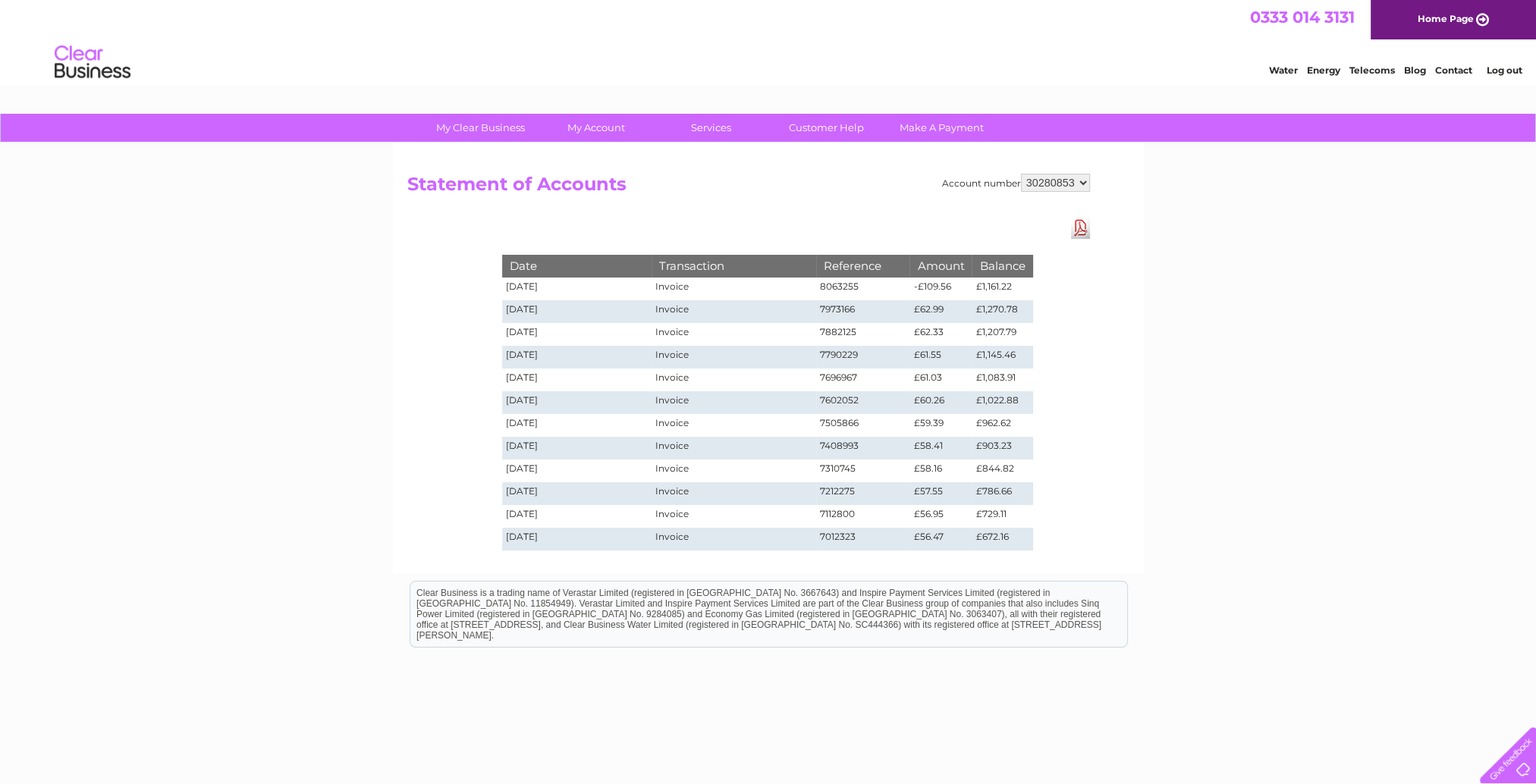
click at [1071, 233] on link "Download Pdf" at bounding box center [1080, 228] width 19 height 22
click at [1361, 311] on div "My Clear Business Login Details My Details My Preferences Link Account My Accou…" at bounding box center [768, 473] width 1536 height 719
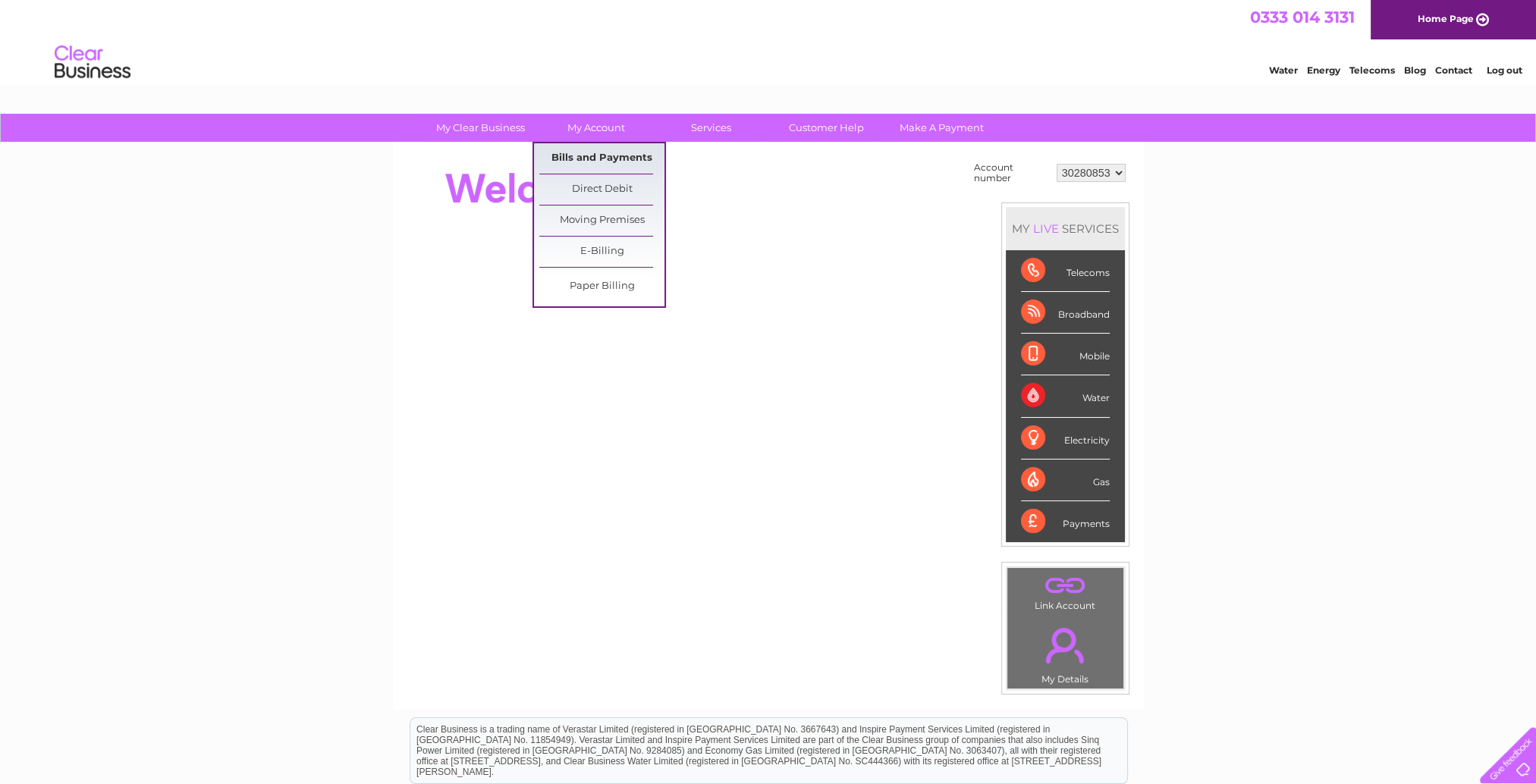
click at [583, 152] on link "Bills and Payments" at bounding box center [602, 159] width 125 height 30
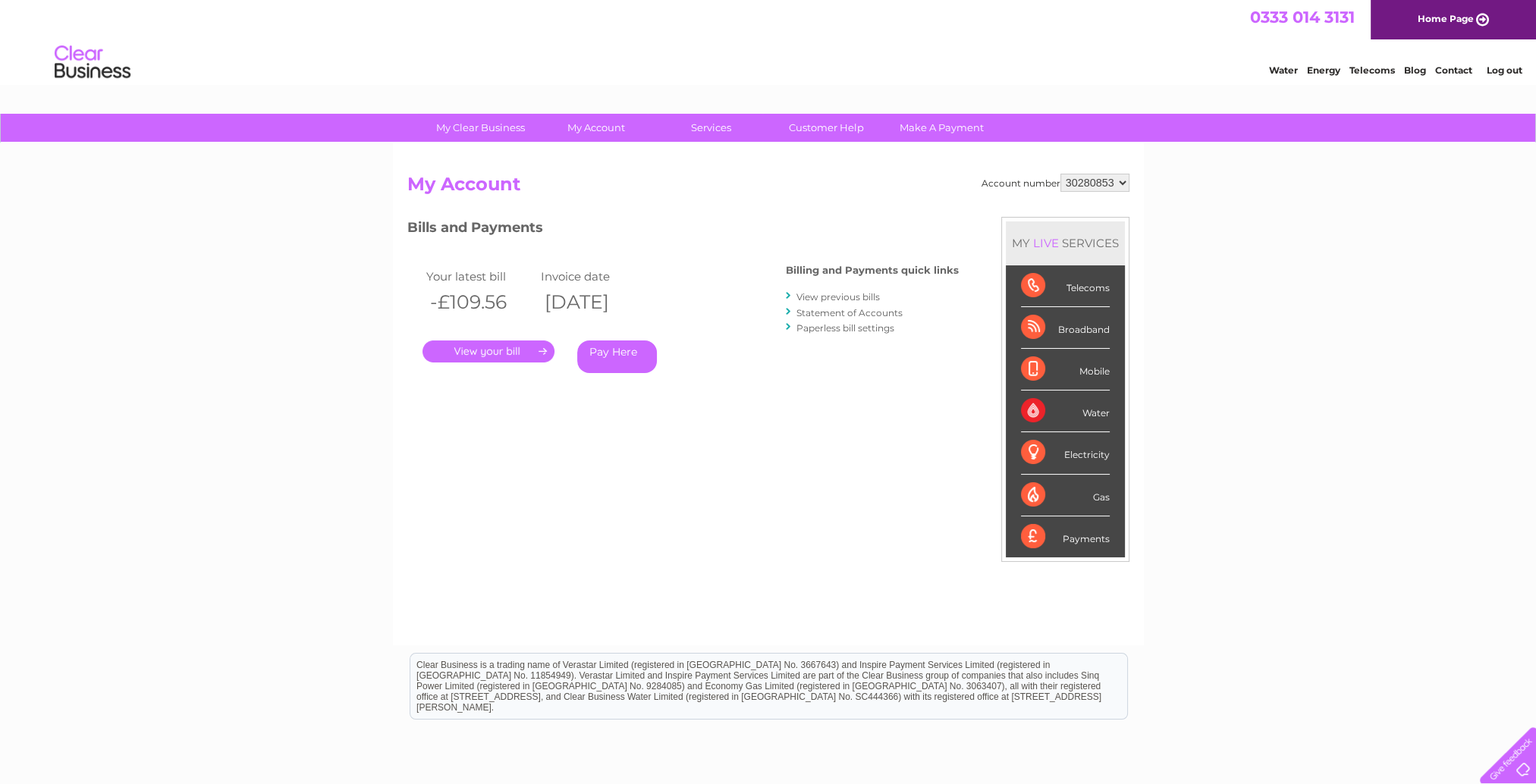
click at [828, 311] on link "Statement of Accounts" at bounding box center [850, 312] width 106 height 11
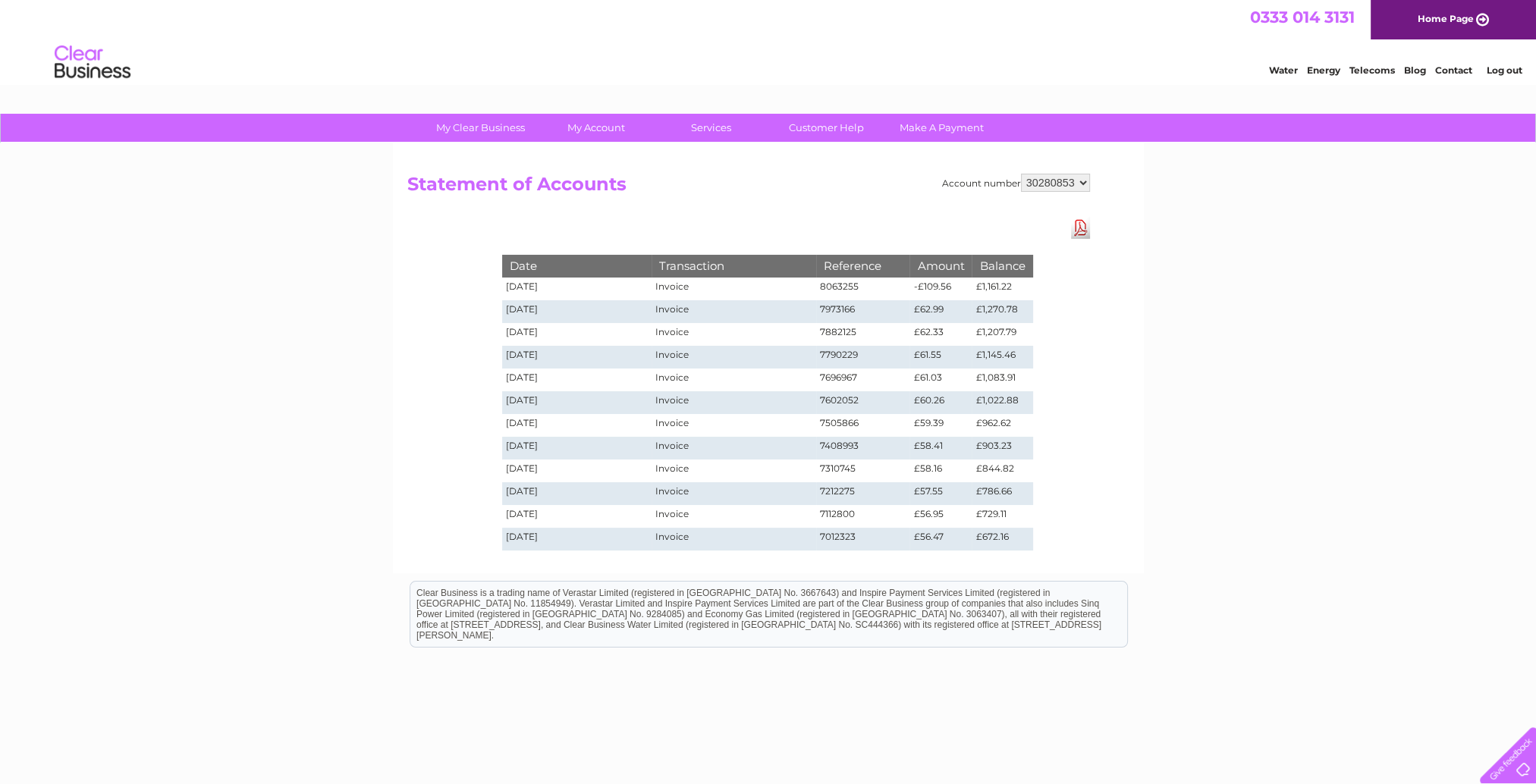
click at [1074, 230] on link "Download Pdf" at bounding box center [1080, 228] width 19 height 22
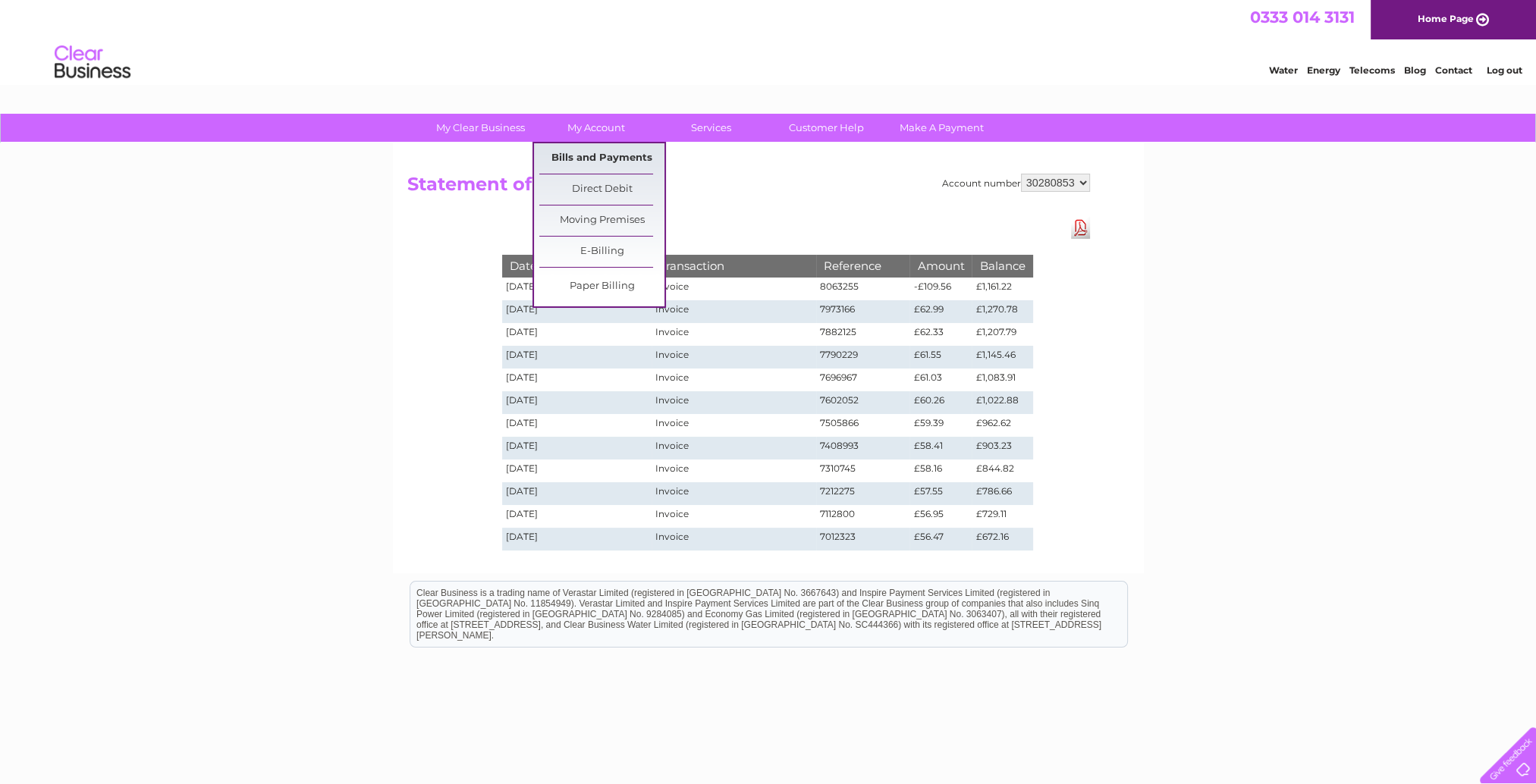
click at [614, 158] on link "Bills and Payments" at bounding box center [602, 159] width 125 height 30
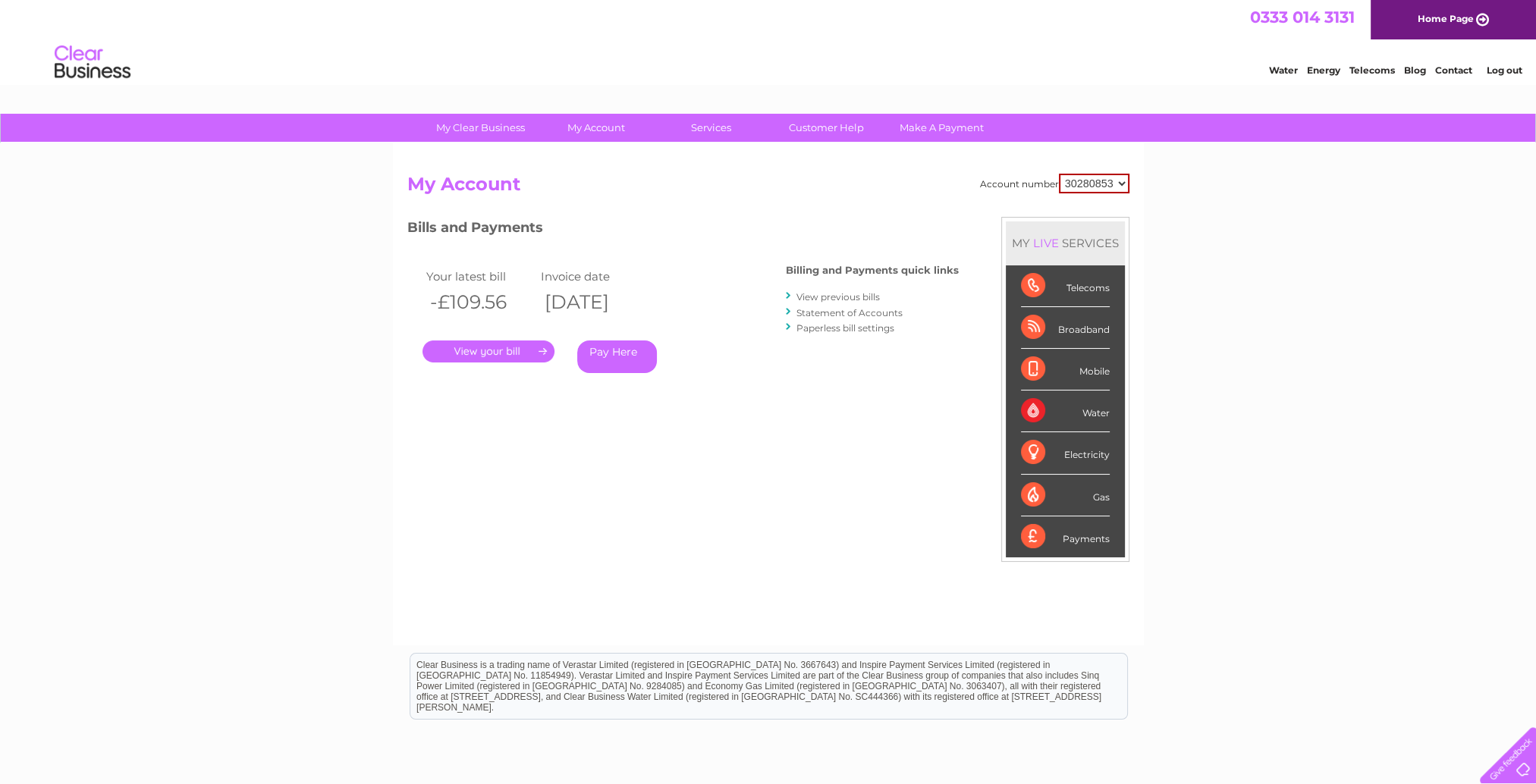
click at [873, 294] on link "View previous bills" at bounding box center [838, 296] width 84 height 11
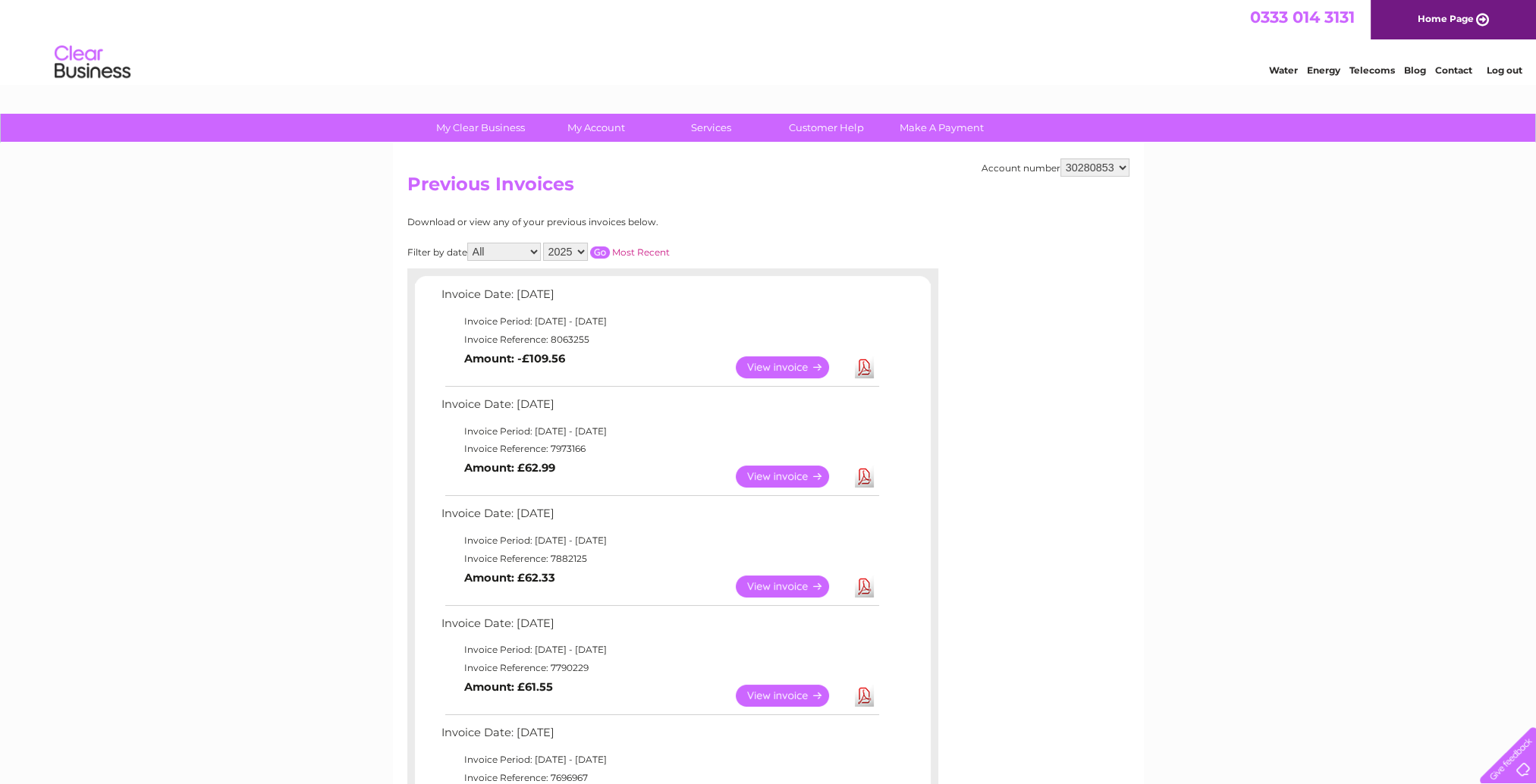
click at [575, 254] on select "2025 2024 2023" at bounding box center [565, 252] width 45 height 19
select select "2024"
click at [544, 243] on select "2025 2024 2023" at bounding box center [565, 252] width 45 height 19
click at [596, 243] on div "Filter by date All January February March April May June July August September …" at bounding box center [607, 252] width 398 height 19
click at [598, 246] on input "button" at bounding box center [599, 252] width 19 height 12
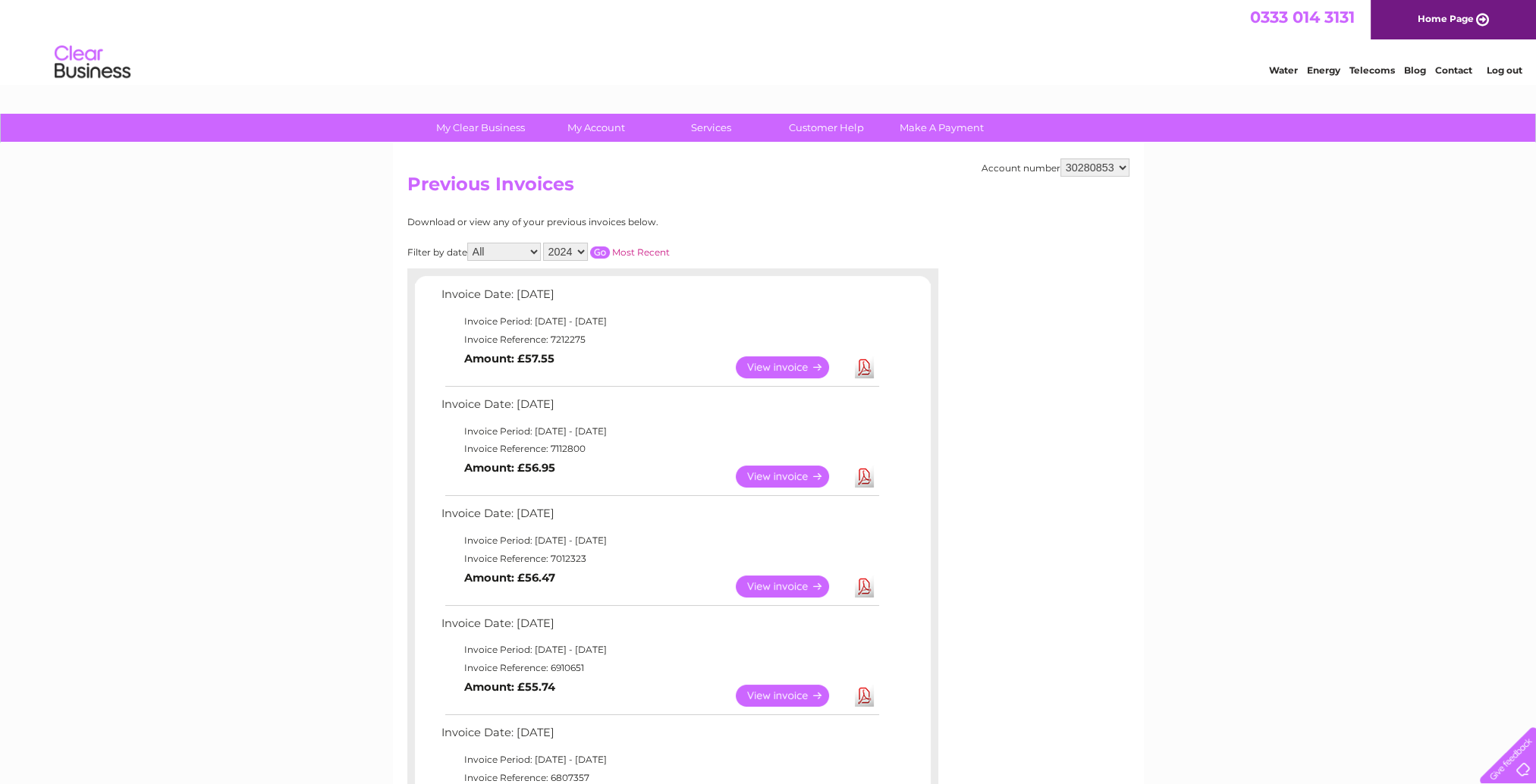
scroll to position [76, 0]
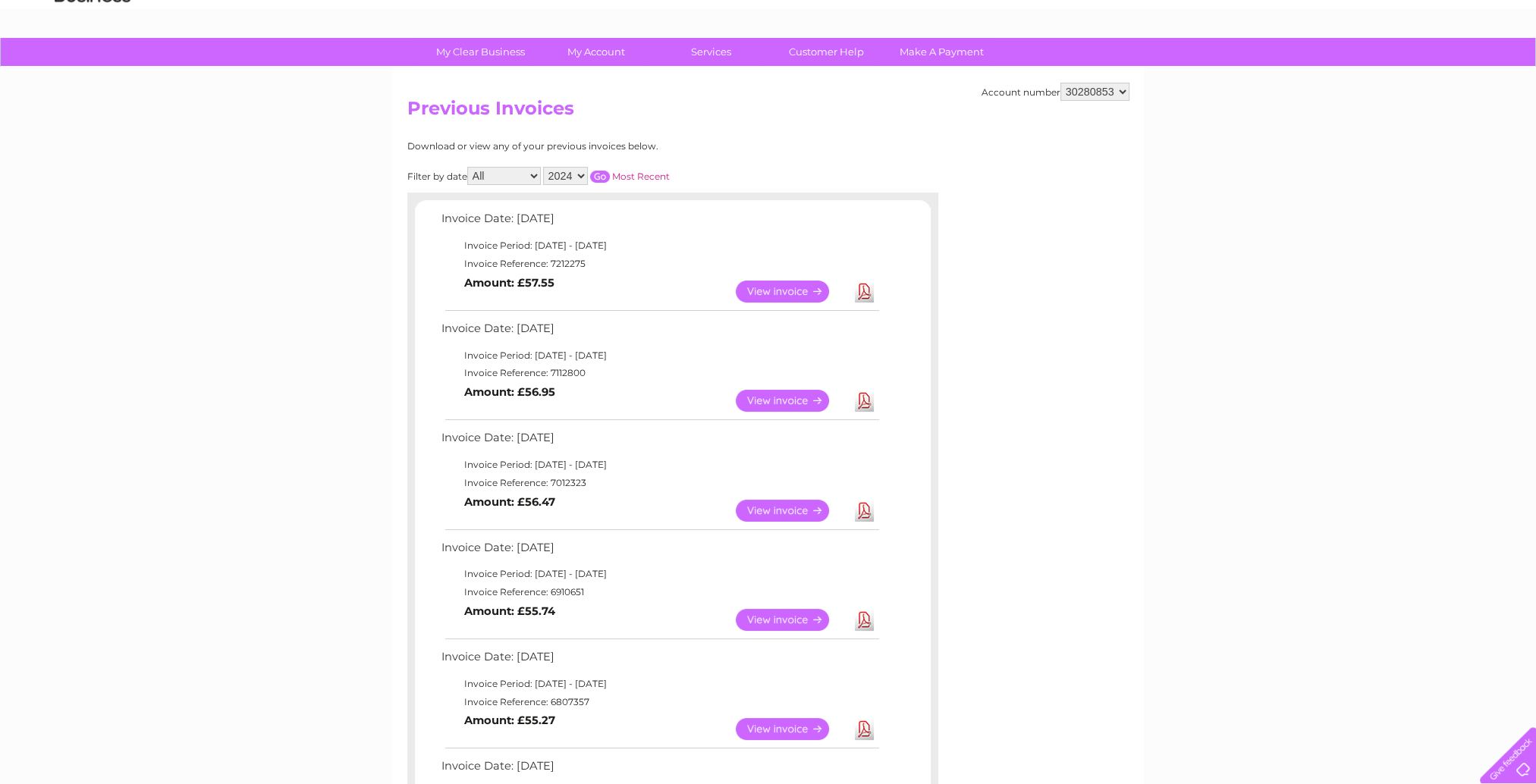
click at [760, 518] on link "View" at bounding box center [792, 511] width 111 height 22
click at [598, 176] on input "button" at bounding box center [599, 176] width 19 height 12
click at [565, 180] on select "2025 2024 2023" at bounding box center [565, 176] width 45 height 19
click at [544, 167] on select "2025 2024 2023" at bounding box center [565, 176] width 45 height 19
click at [603, 175] on input "button" at bounding box center [599, 176] width 19 height 12
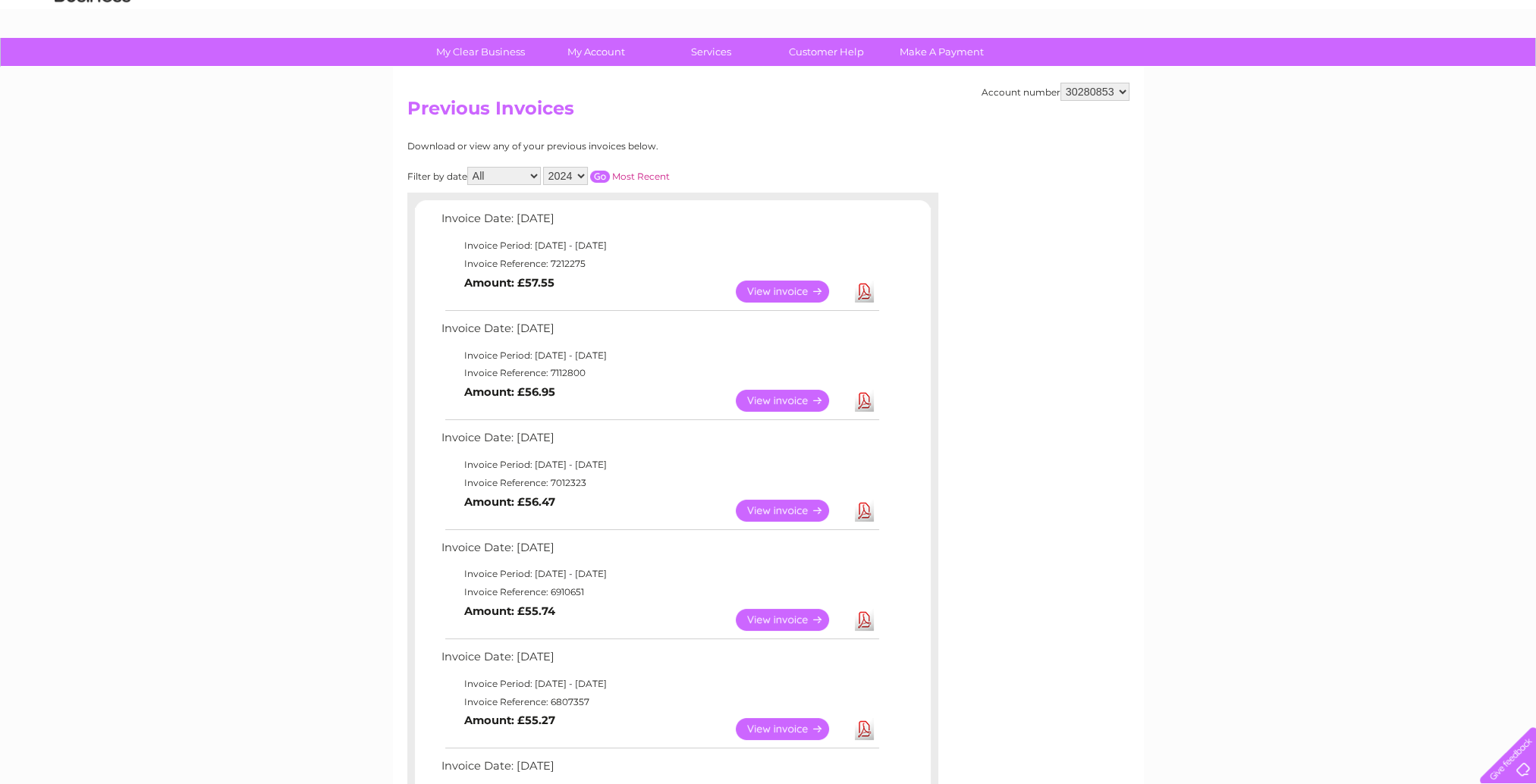
click at [868, 513] on link "Download" at bounding box center [864, 511] width 19 height 22
click at [863, 403] on link "Download" at bounding box center [864, 401] width 19 height 22
click at [868, 293] on link "Download" at bounding box center [864, 292] width 19 height 22
drag, startPoint x: 572, startPoint y: 175, endPoint x: 573, endPoint y: 182, distance: 7.1
click at [572, 175] on select "2025 2024 2023" at bounding box center [565, 176] width 45 height 19
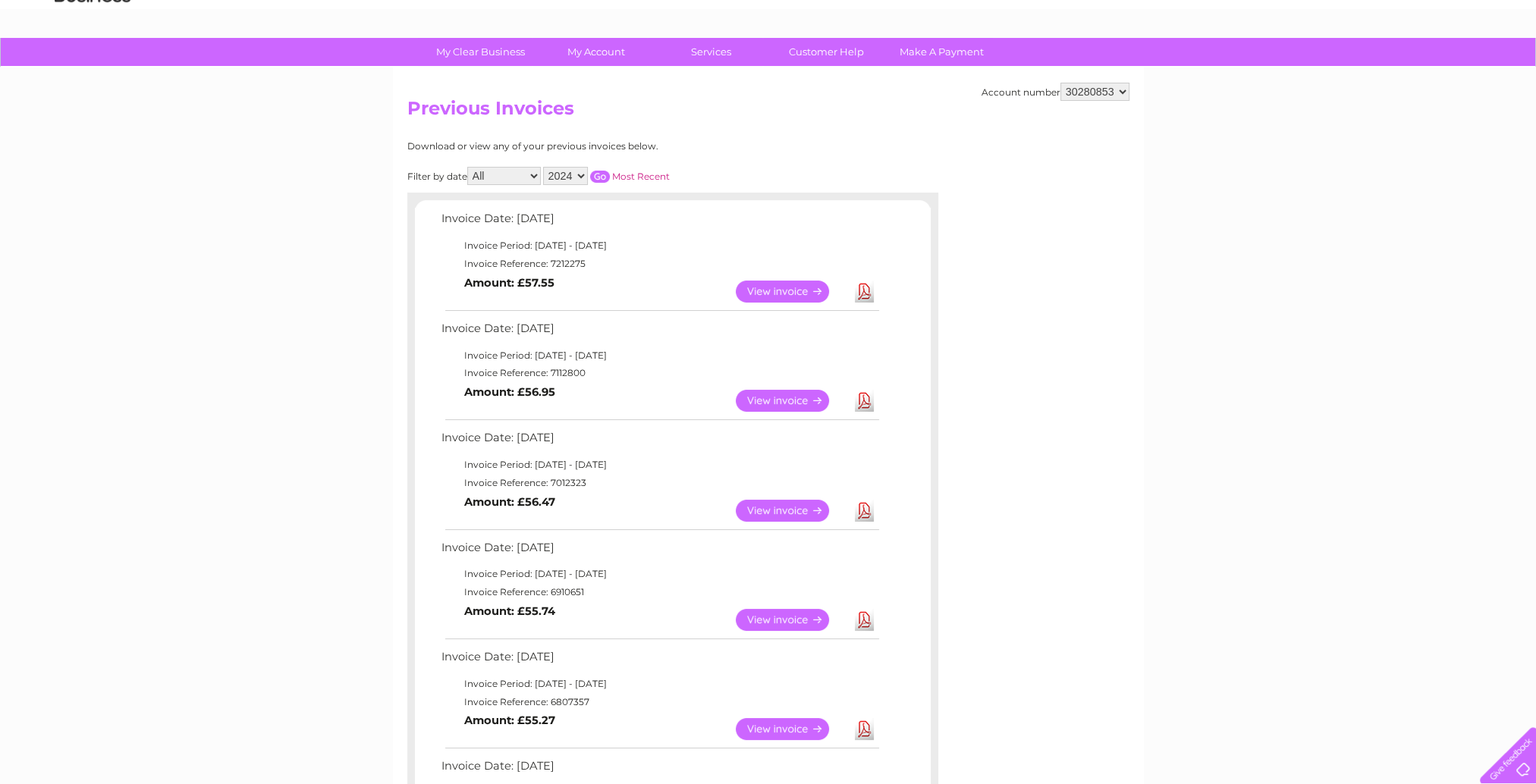
select select "2025"
click at [544, 167] on select "2025 2024 2023" at bounding box center [565, 176] width 45 height 19
click at [593, 178] on input "button" at bounding box center [599, 176] width 19 height 12
click at [598, 176] on input "button" at bounding box center [599, 176] width 19 height 12
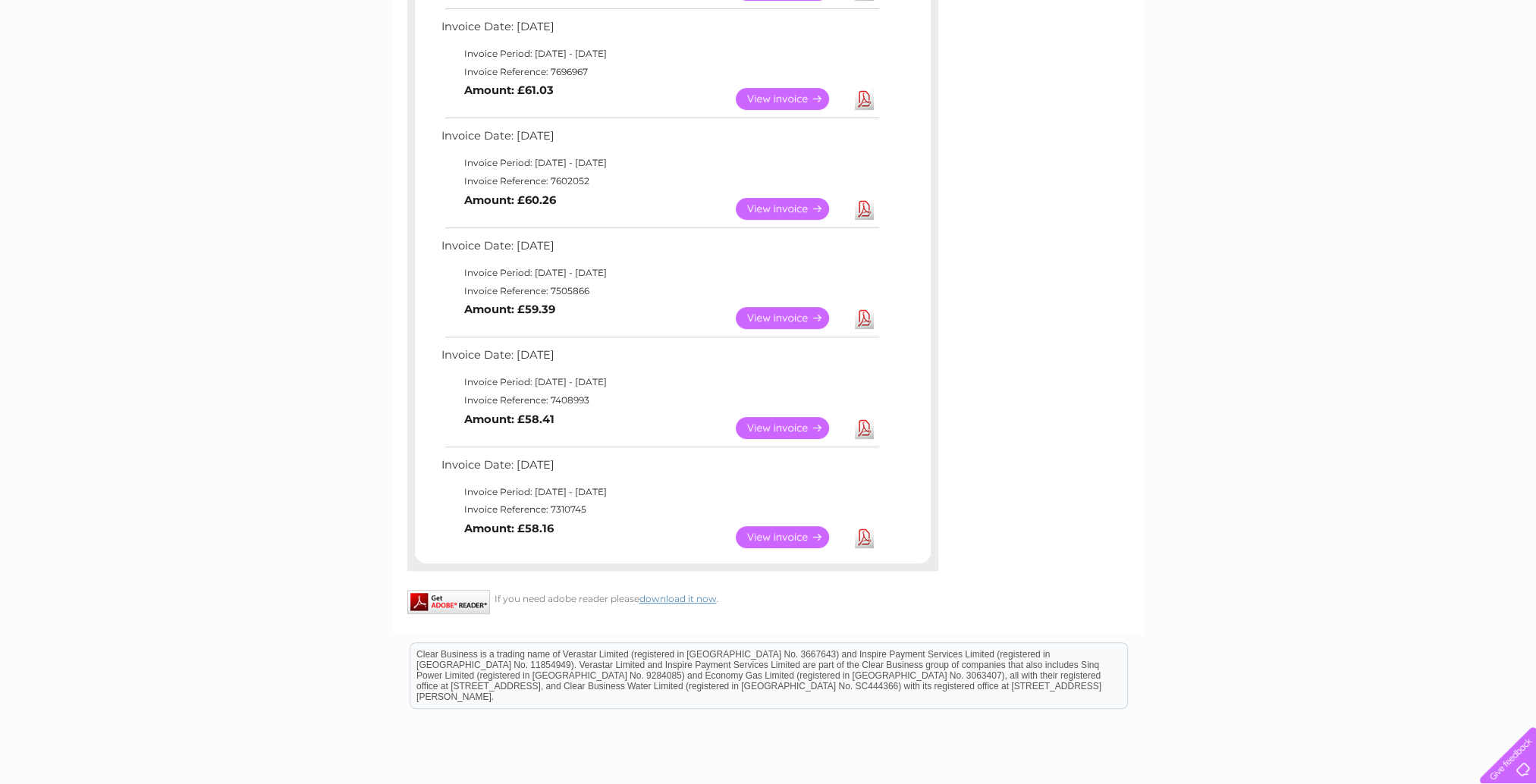
scroll to position [759, 0]
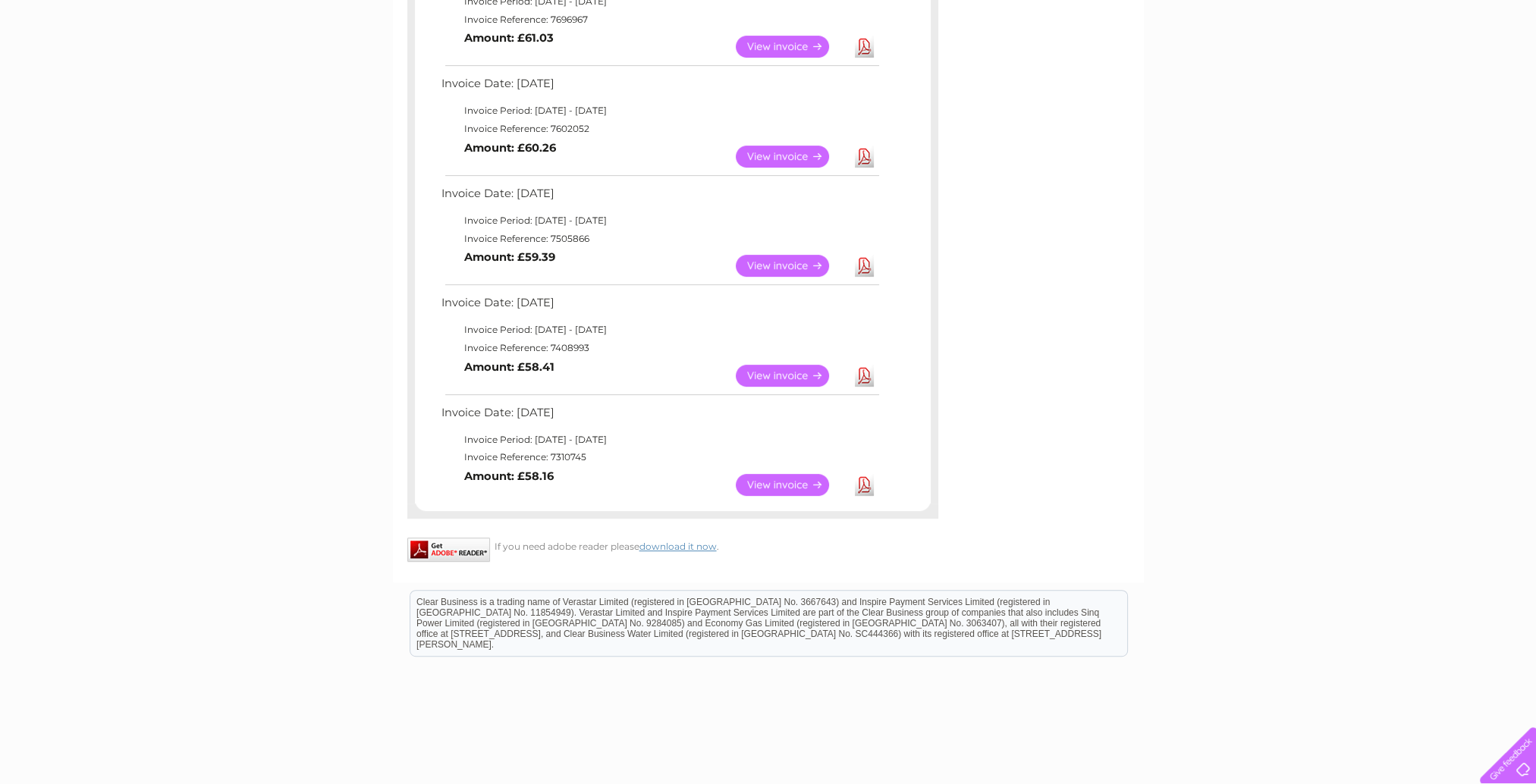
click at [864, 480] on link "Download" at bounding box center [864, 485] width 19 height 22
click at [865, 370] on link "Download" at bounding box center [864, 376] width 19 height 22
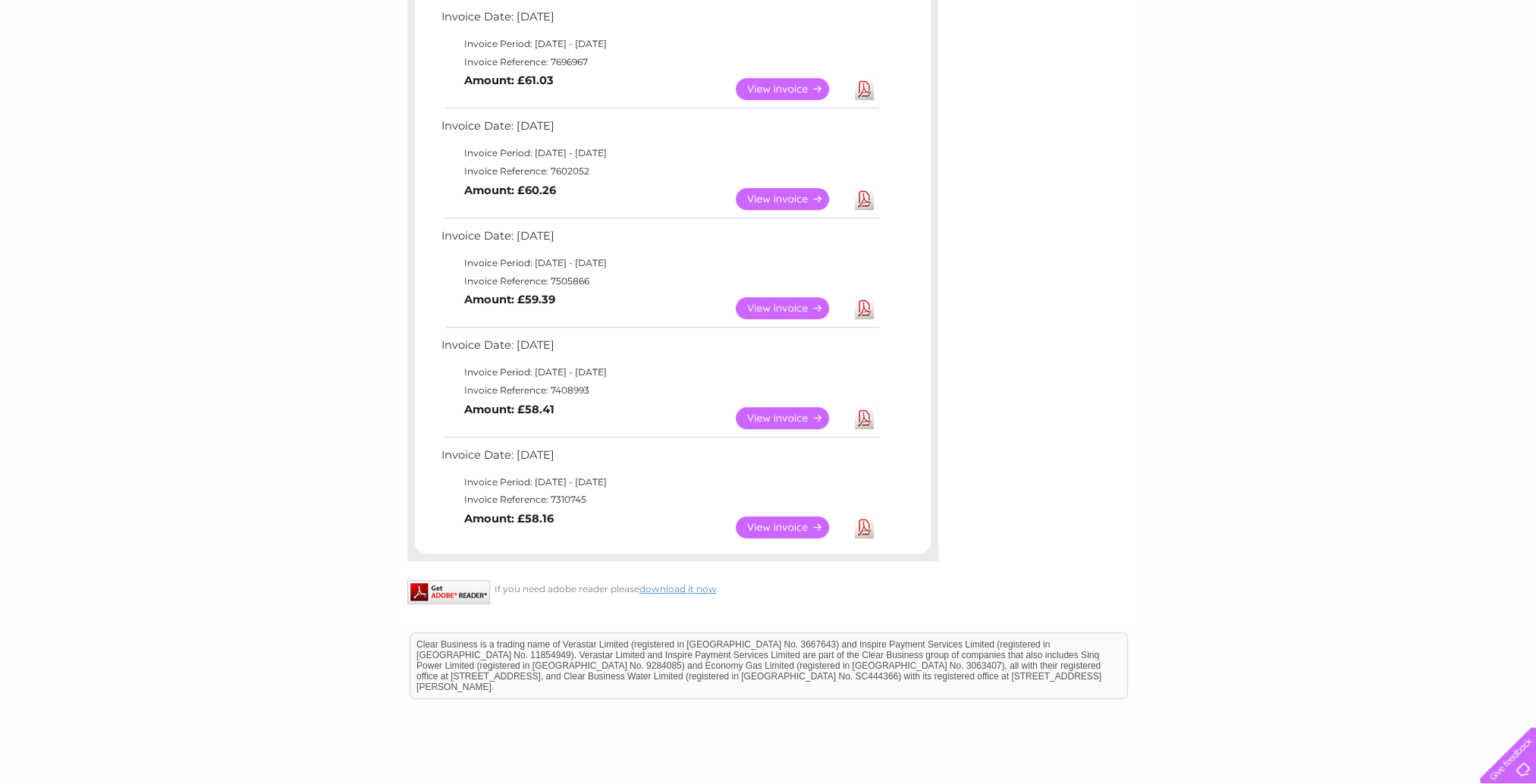
scroll to position [683, 0]
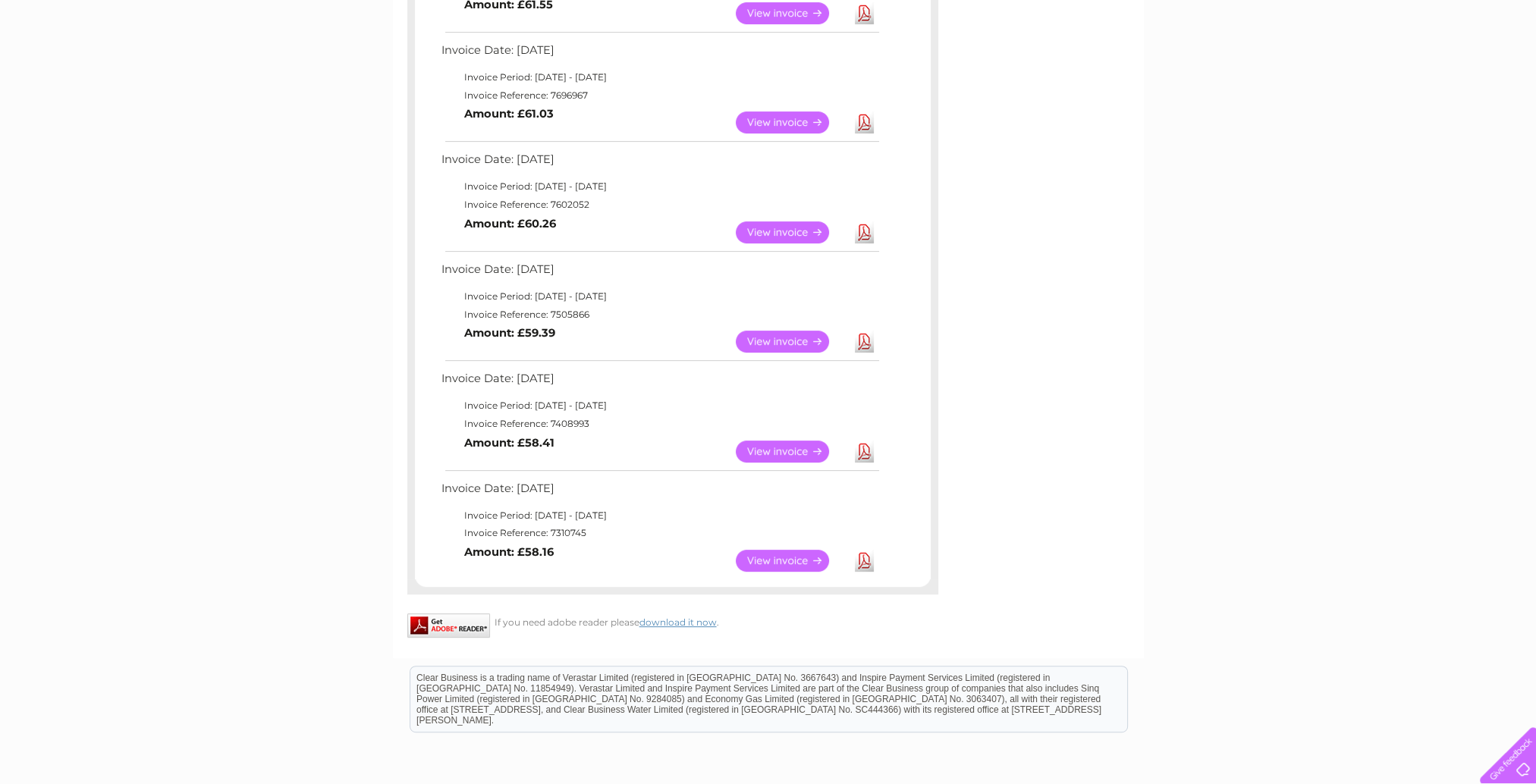
click at [873, 340] on link "Download" at bounding box center [864, 342] width 19 height 22
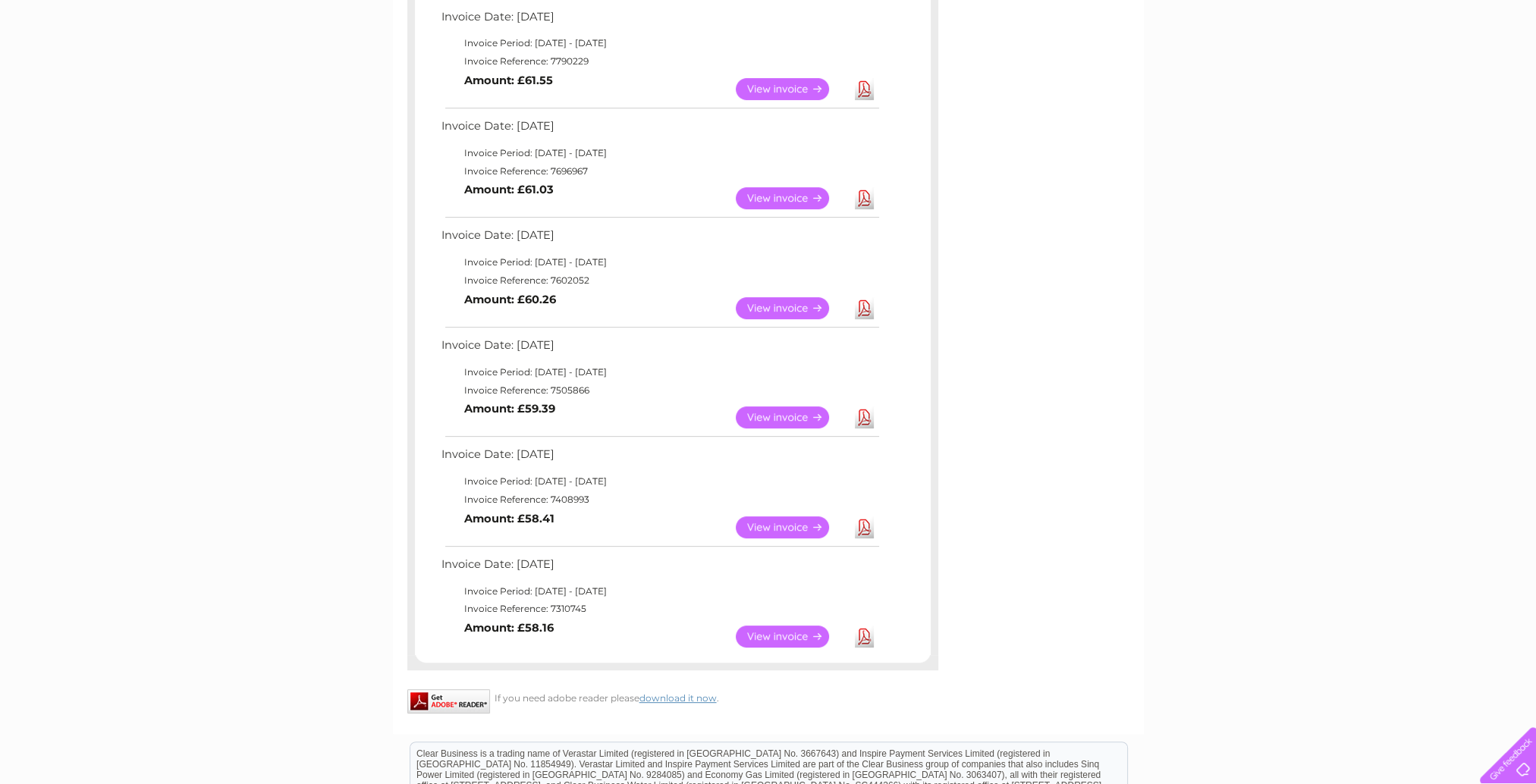
click at [873, 303] on link "Download" at bounding box center [864, 308] width 19 height 22
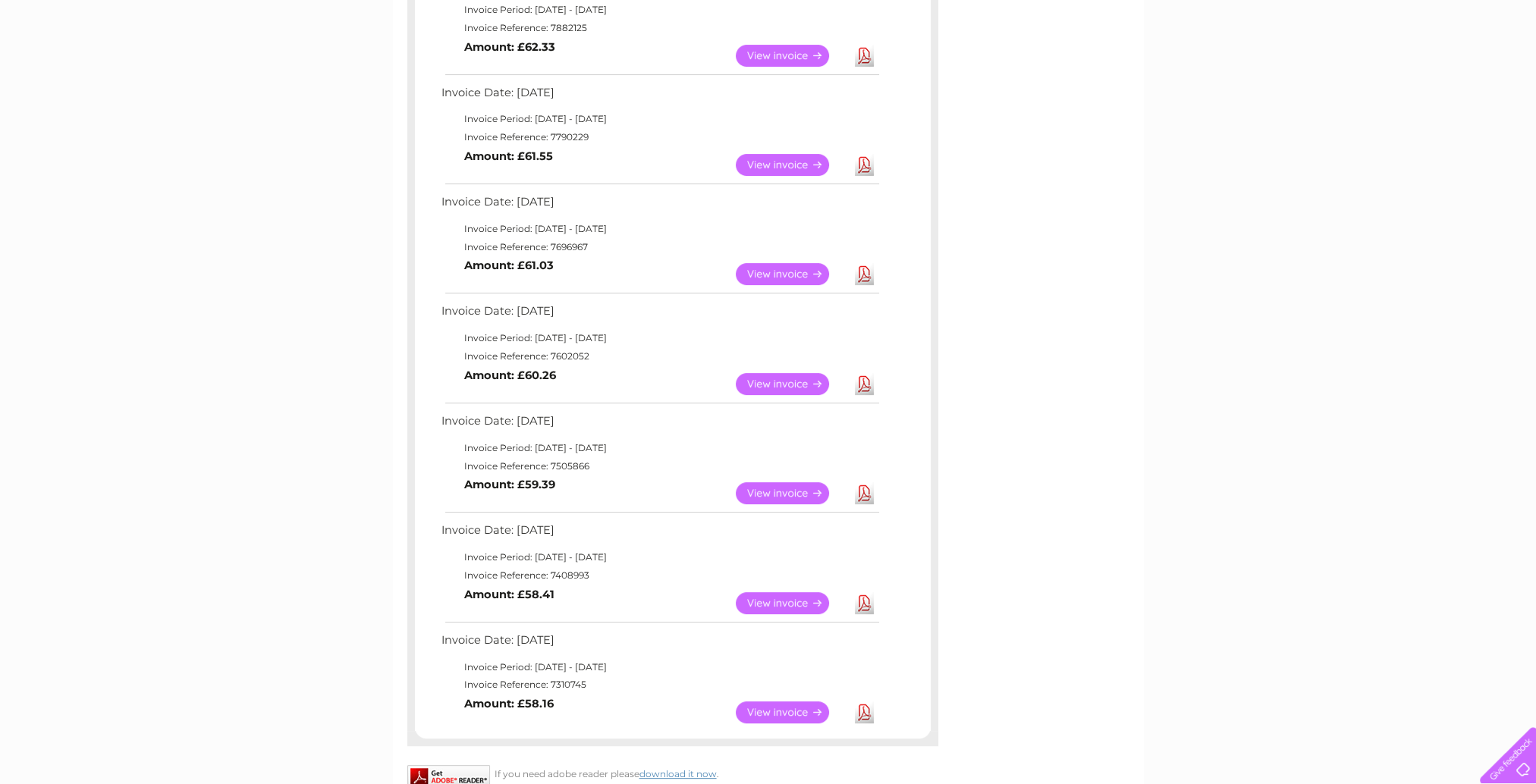
drag, startPoint x: 868, startPoint y: 273, endPoint x: 876, endPoint y: 273, distance: 8.0
click at [868, 273] on link "Download" at bounding box center [864, 274] width 19 height 22
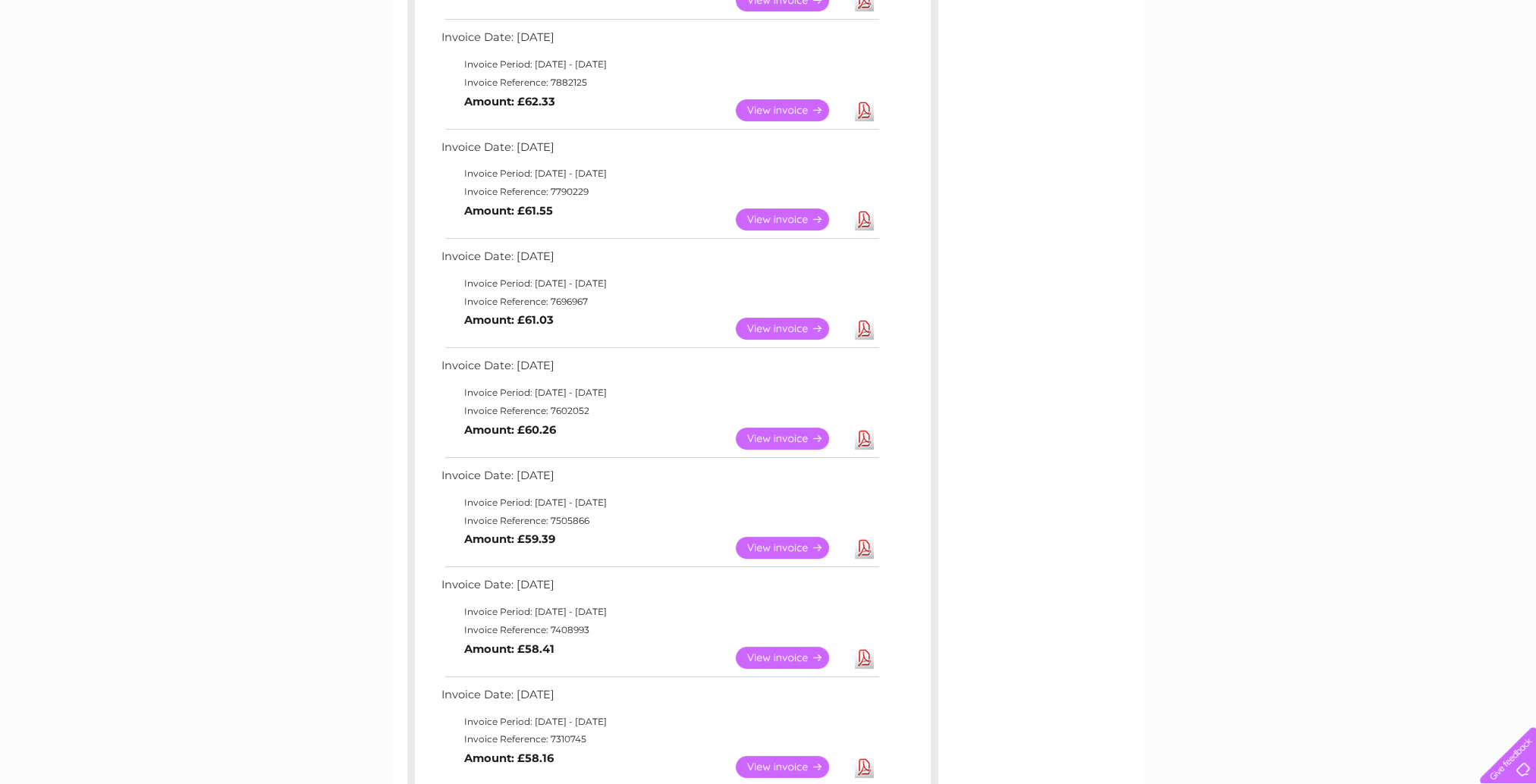
scroll to position [303, 0]
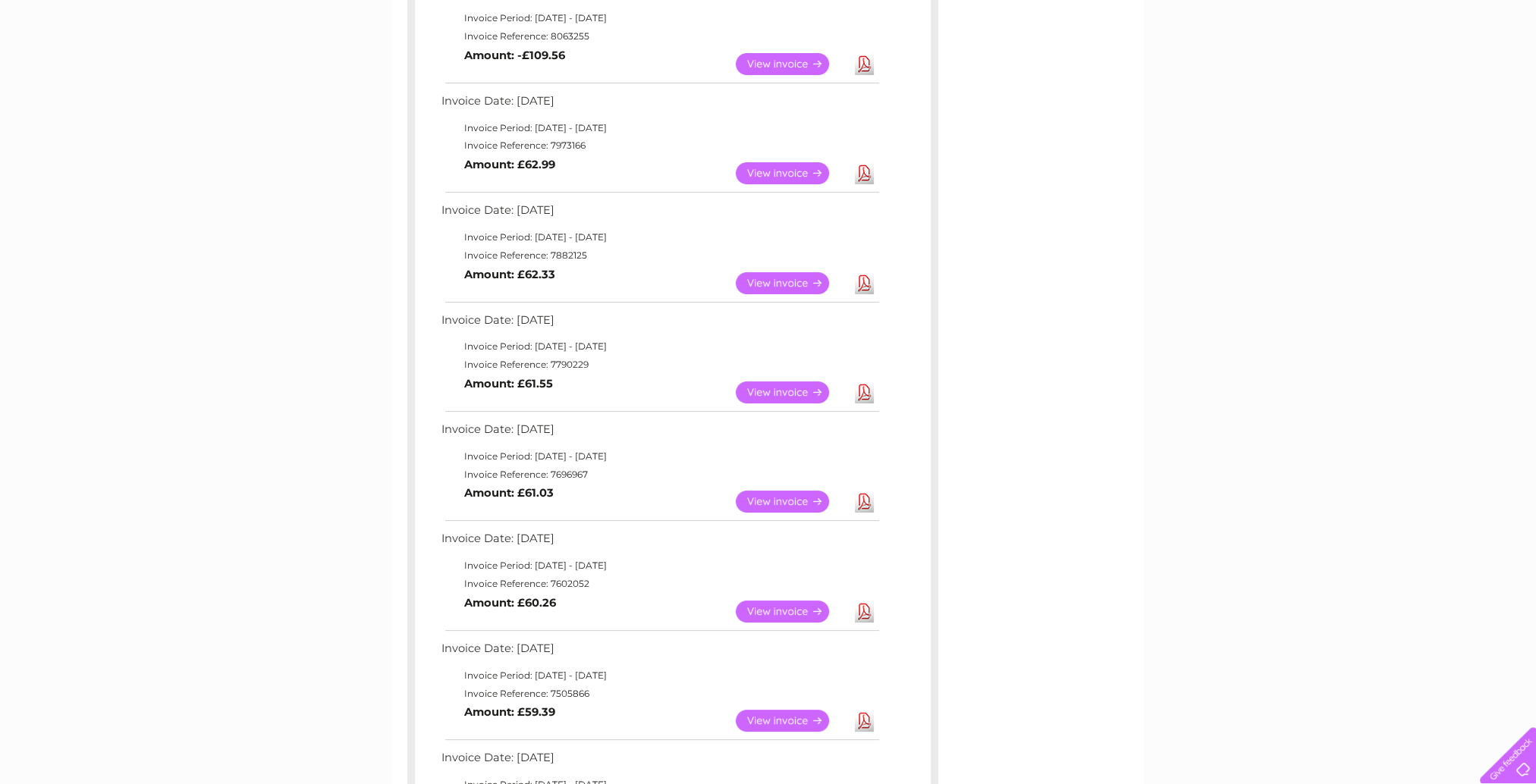
click at [865, 394] on link "Download" at bounding box center [864, 392] width 19 height 22
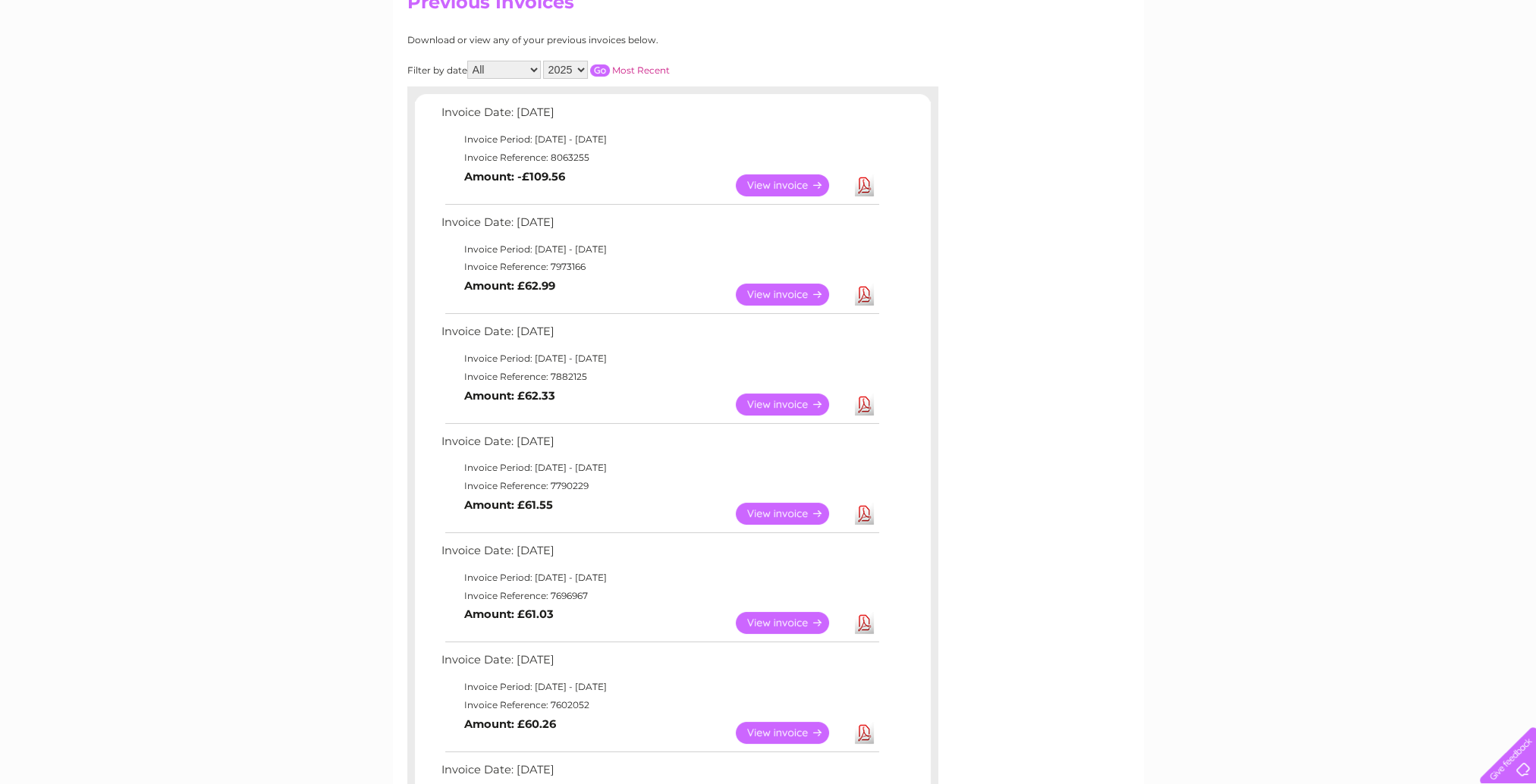
scroll to position [152, 0]
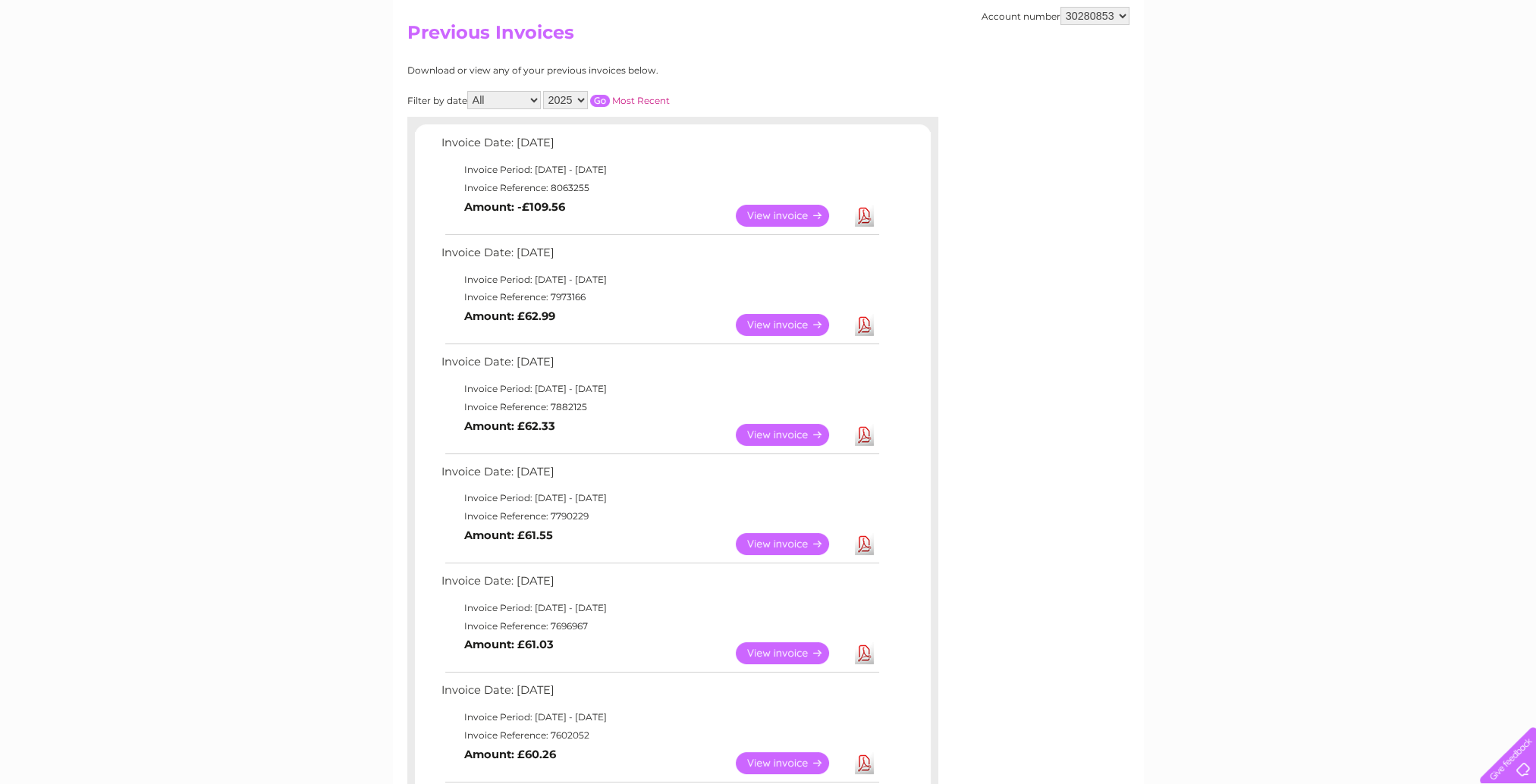
click at [868, 441] on link "Download" at bounding box center [864, 435] width 19 height 22
click at [863, 214] on link "Download" at bounding box center [864, 216] width 19 height 22
